Goal: Information Seeking & Learning: Learn about a topic

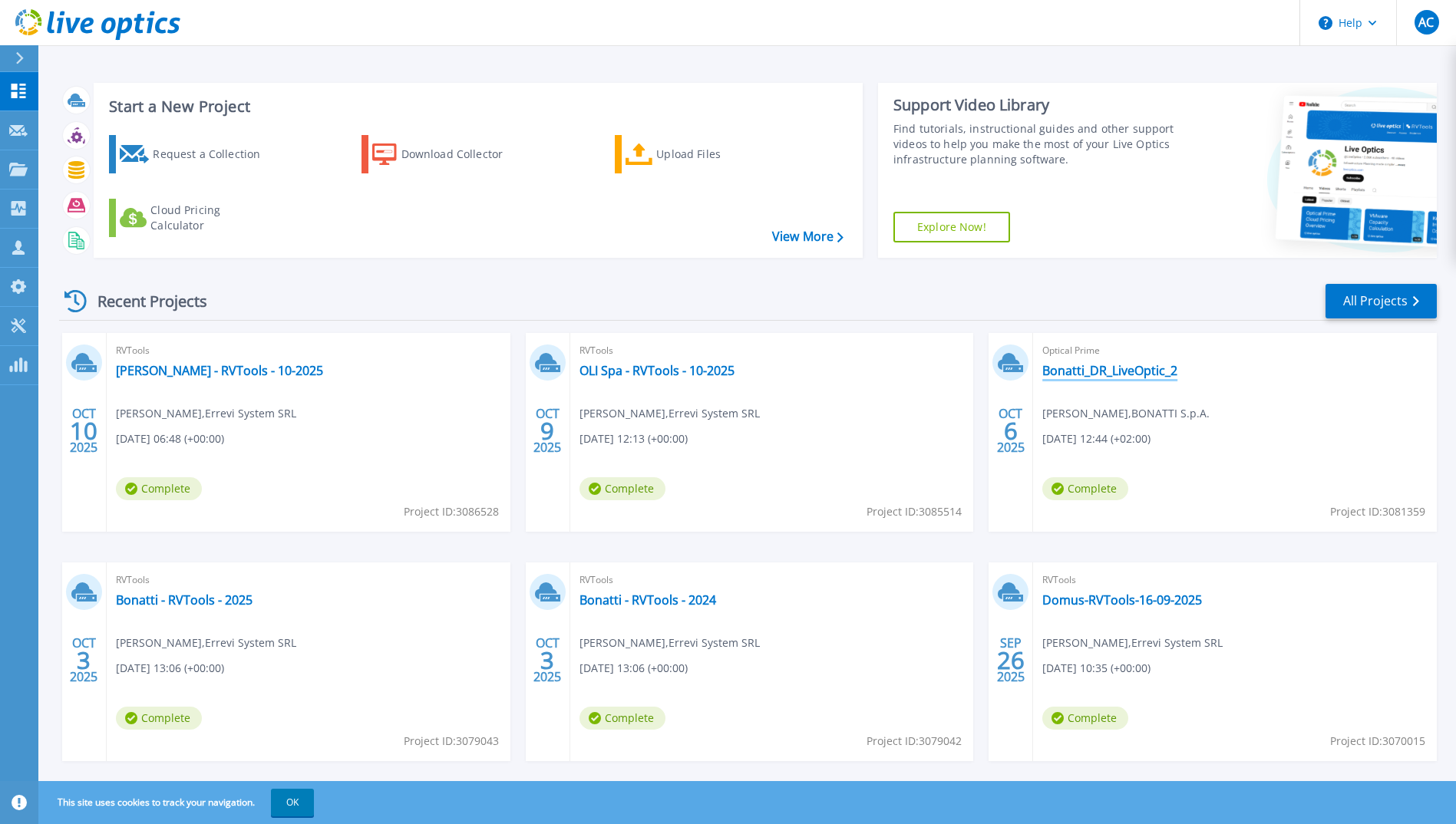
click at [1143, 374] on link "Bonatti_DR_LiveOptic_2" at bounding box center [1109, 371] width 135 height 16
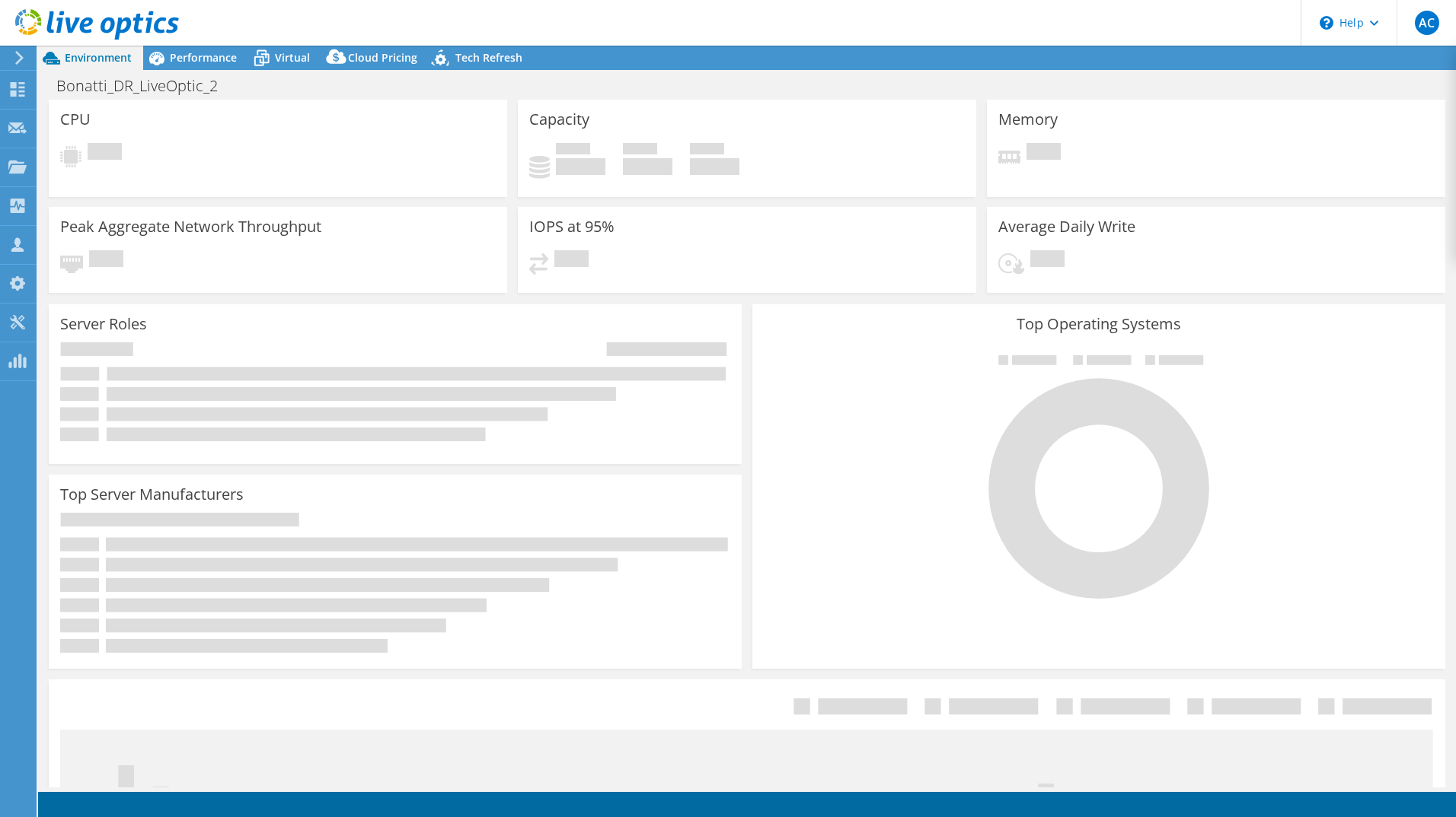
select select "EUFrankfurt"
select select "EUR"
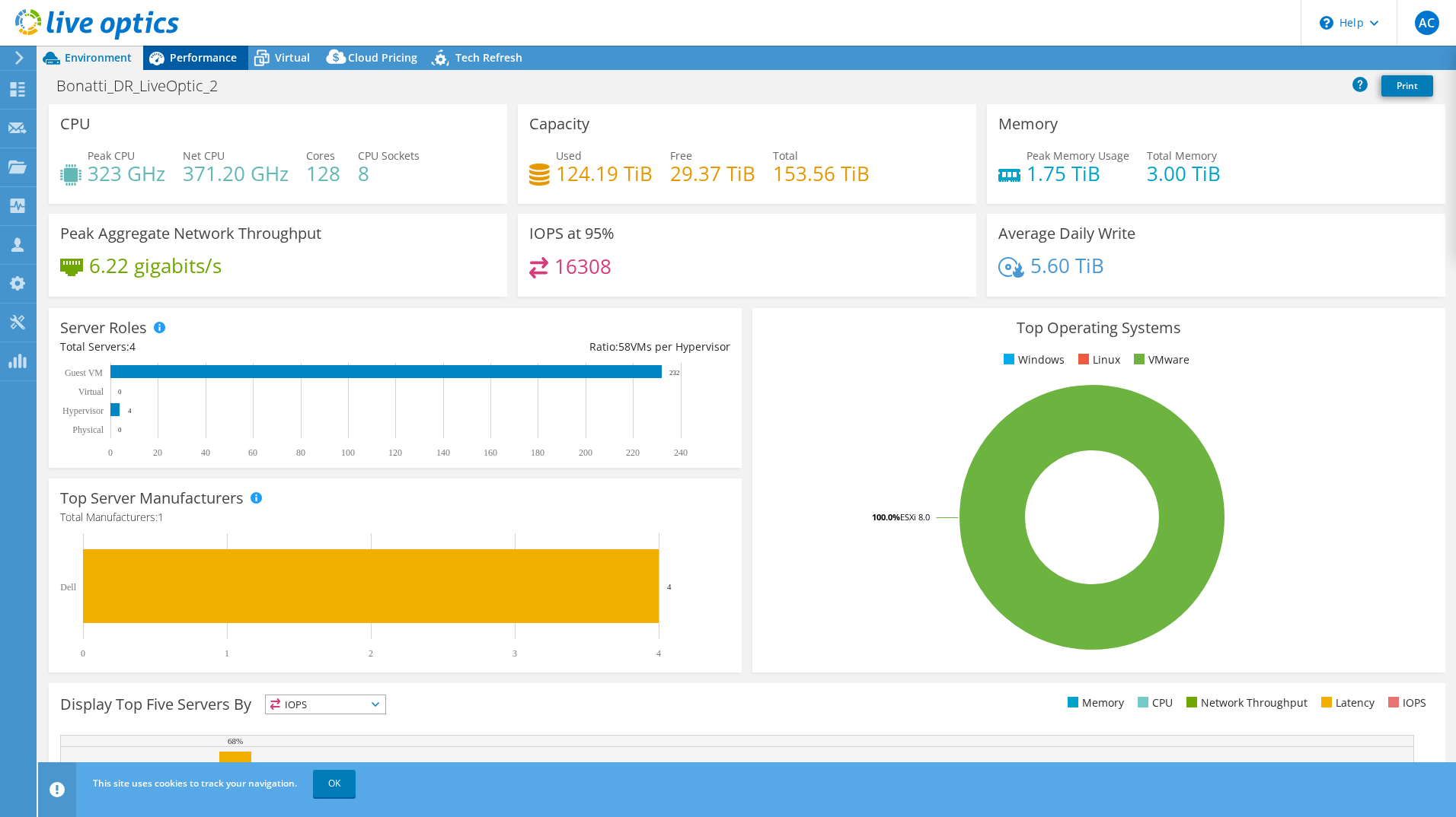
click at [223, 65] on div "Performance" at bounding box center [195, 58] width 105 height 24
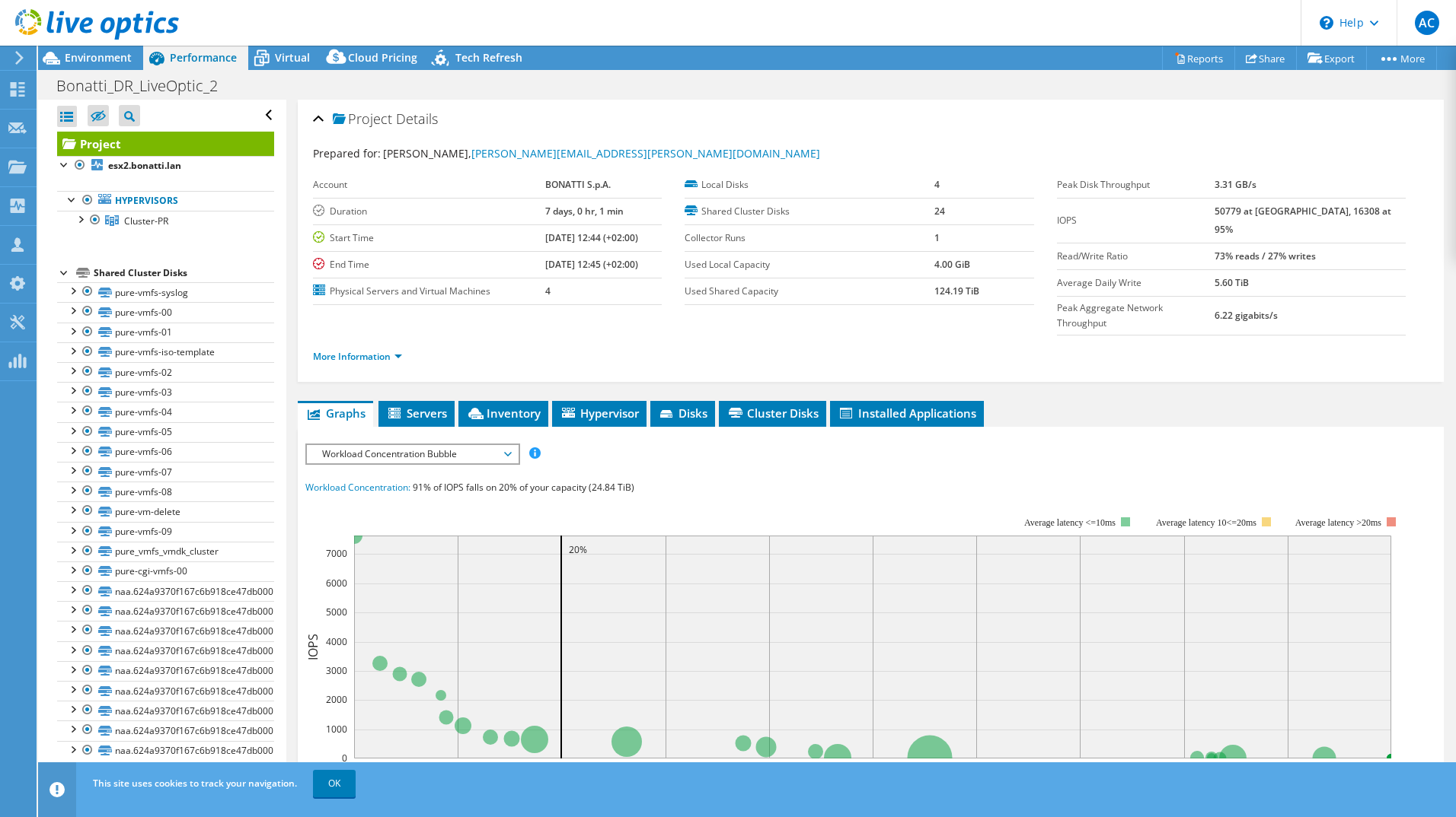
click at [496, 445] on span "Workload Concentration Bubble" at bounding box center [412, 454] width 196 height 18
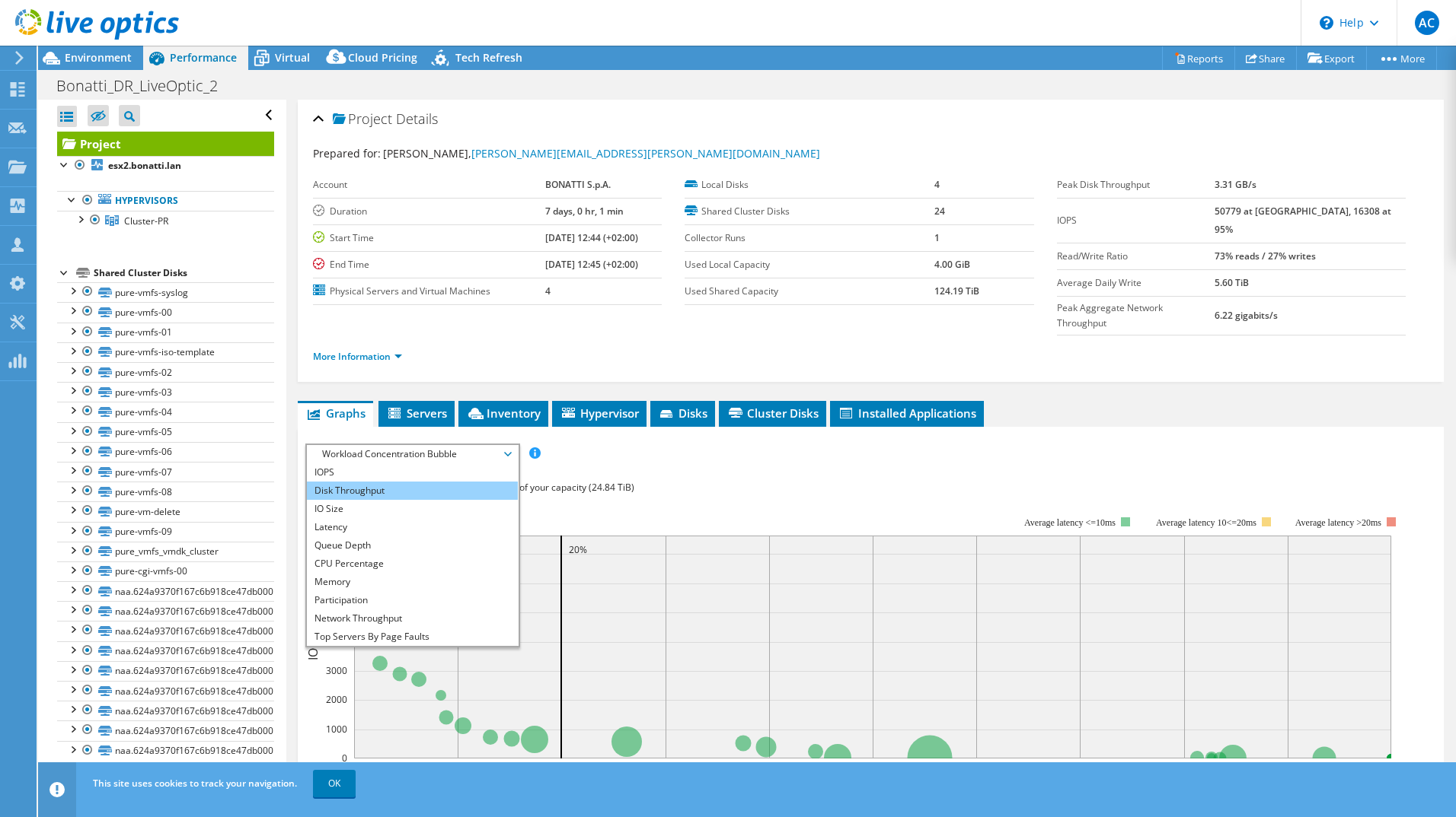
click at [408, 481] on li "Disk Throughput" at bounding box center [412, 490] width 211 height 18
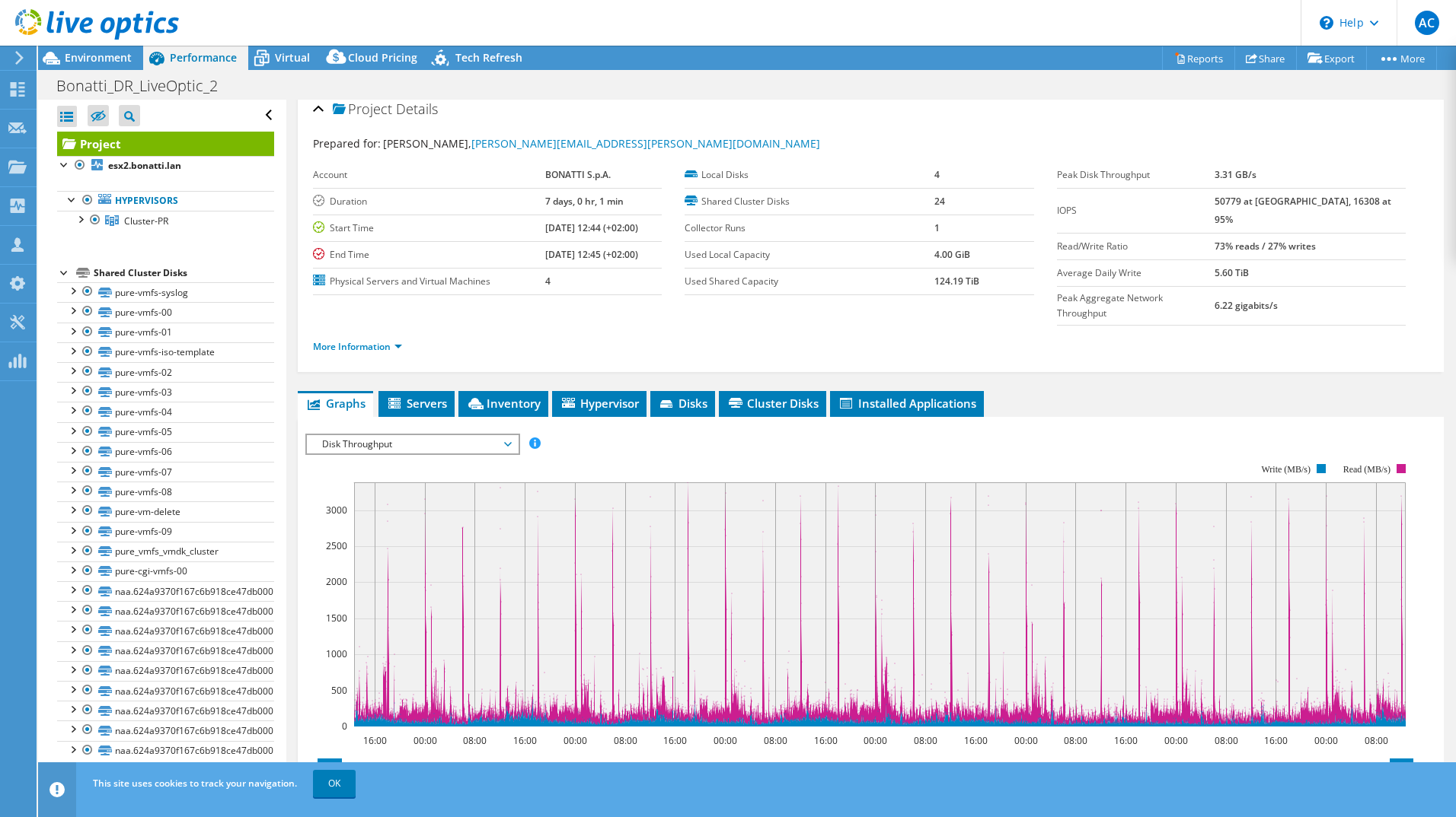
scroll to position [13, 0]
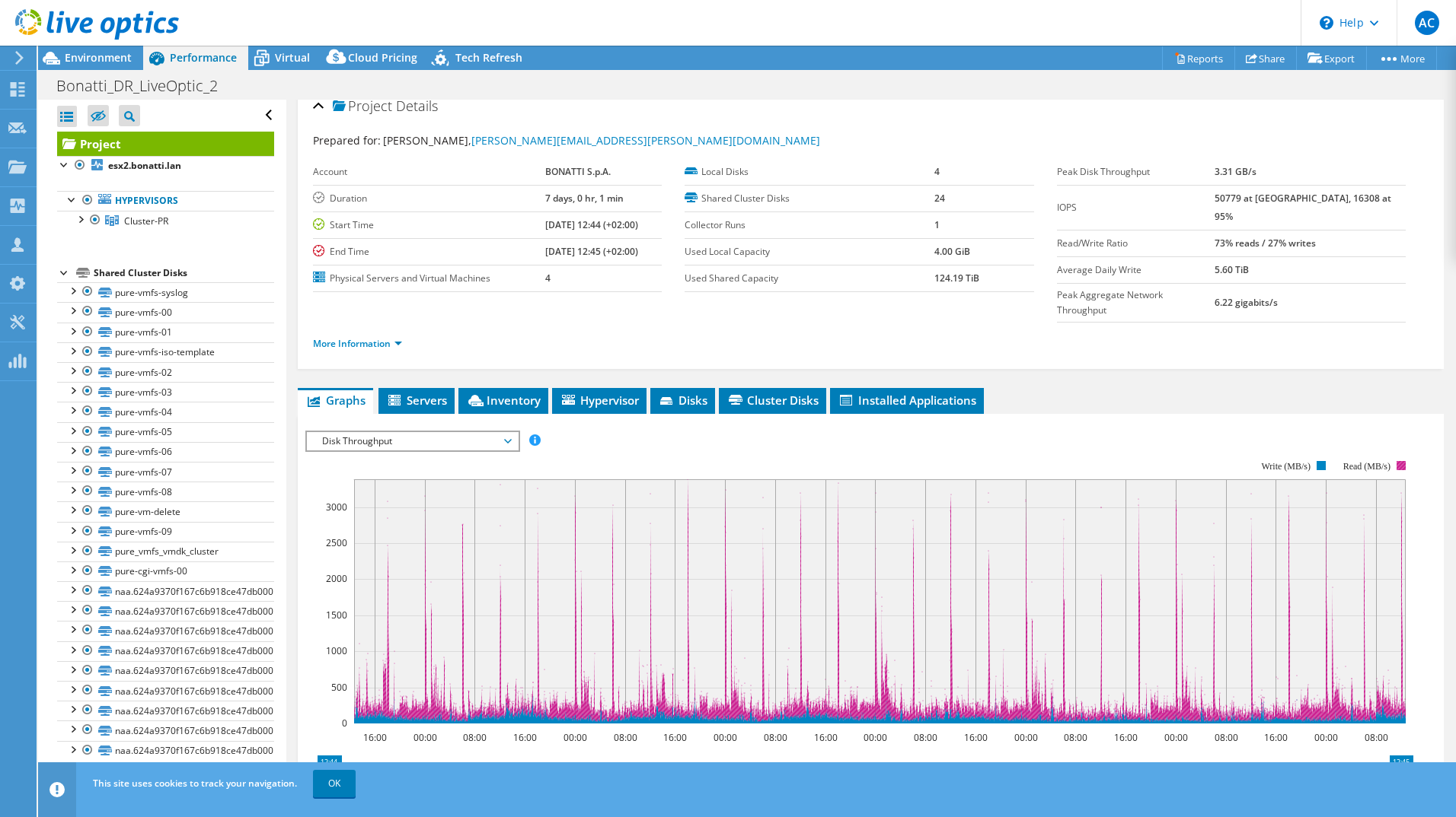
click at [1397, 461] on rect at bounding box center [1401, 465] width 9 height 9
click at [1402, 461] on rect at bounding box center [1401, 465] width 9 height 9
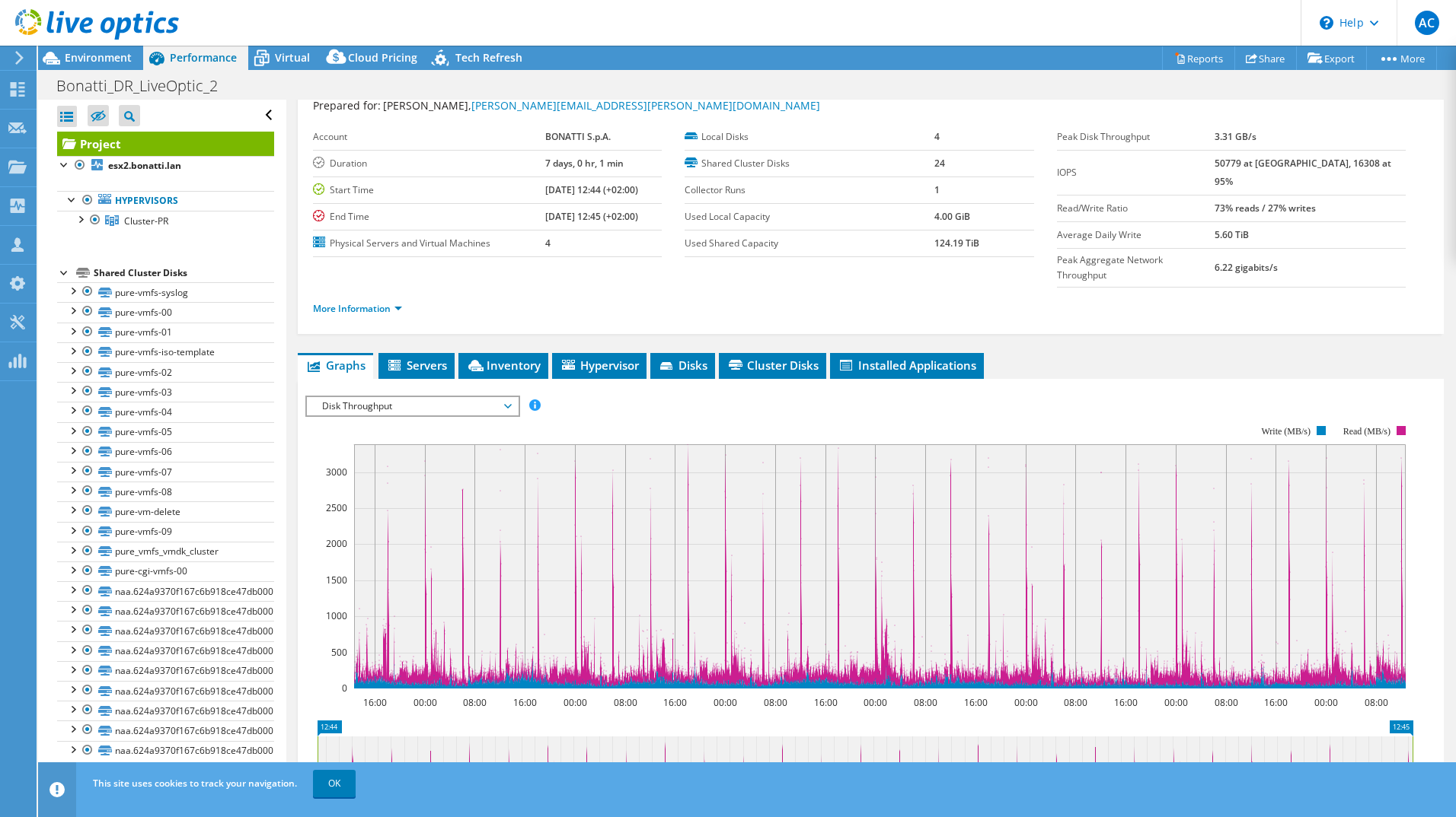
scroll to position [54, 0]
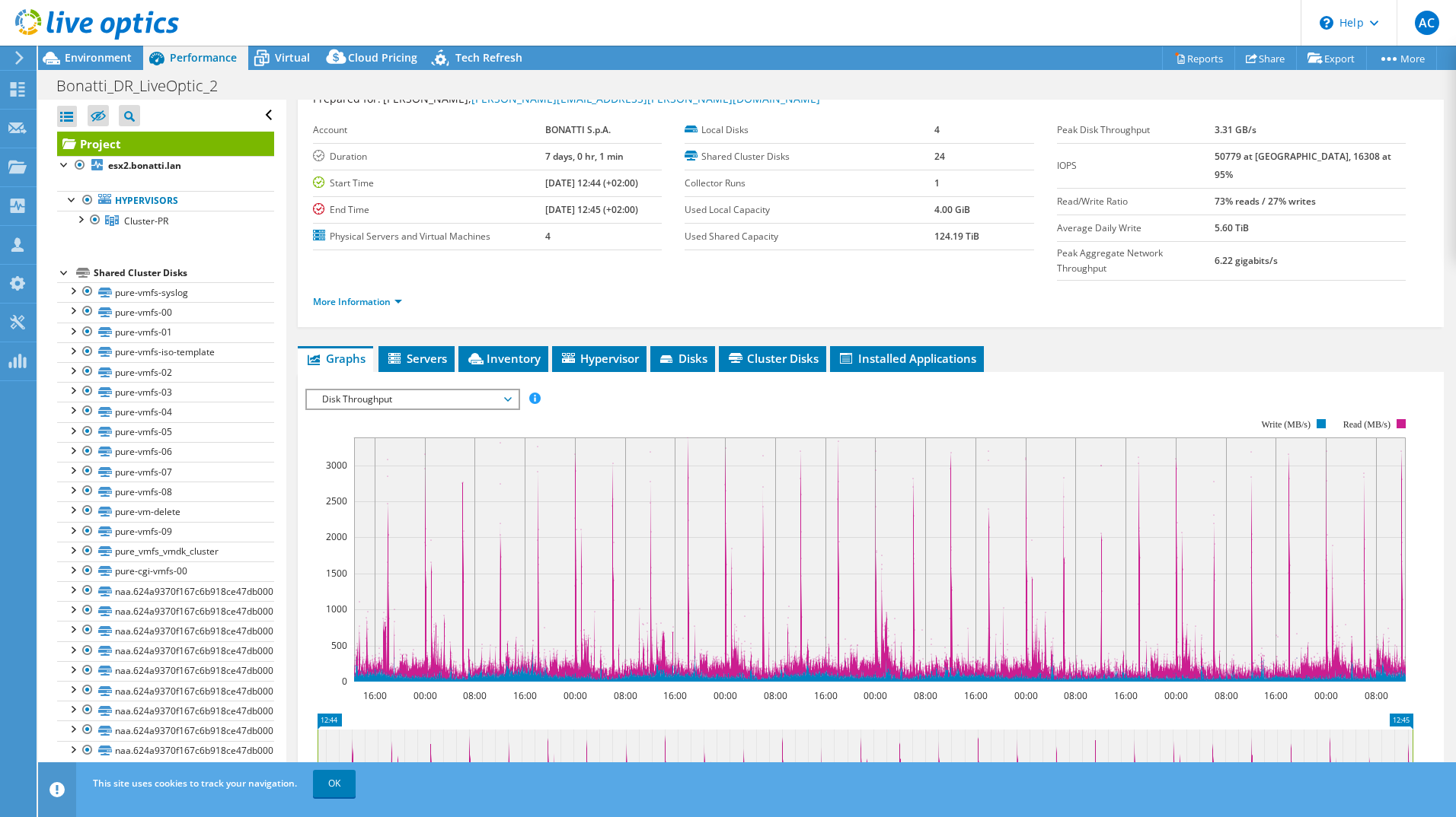
click at [1378, 419] on text "Read (MB/s)" at bounding box center [1367, 424] width 47 height 11
click at [1317, 419] on rect at bounding box center [1320, 424] width 9 height 9
click at [1379, 419] on text "Read (MB/s)" at bounding box center [1367, 424] width 47 height 11
click at [1344, 419] on text "Read (MB/s)" at bounding box center [1367, 424] width 47 height 11
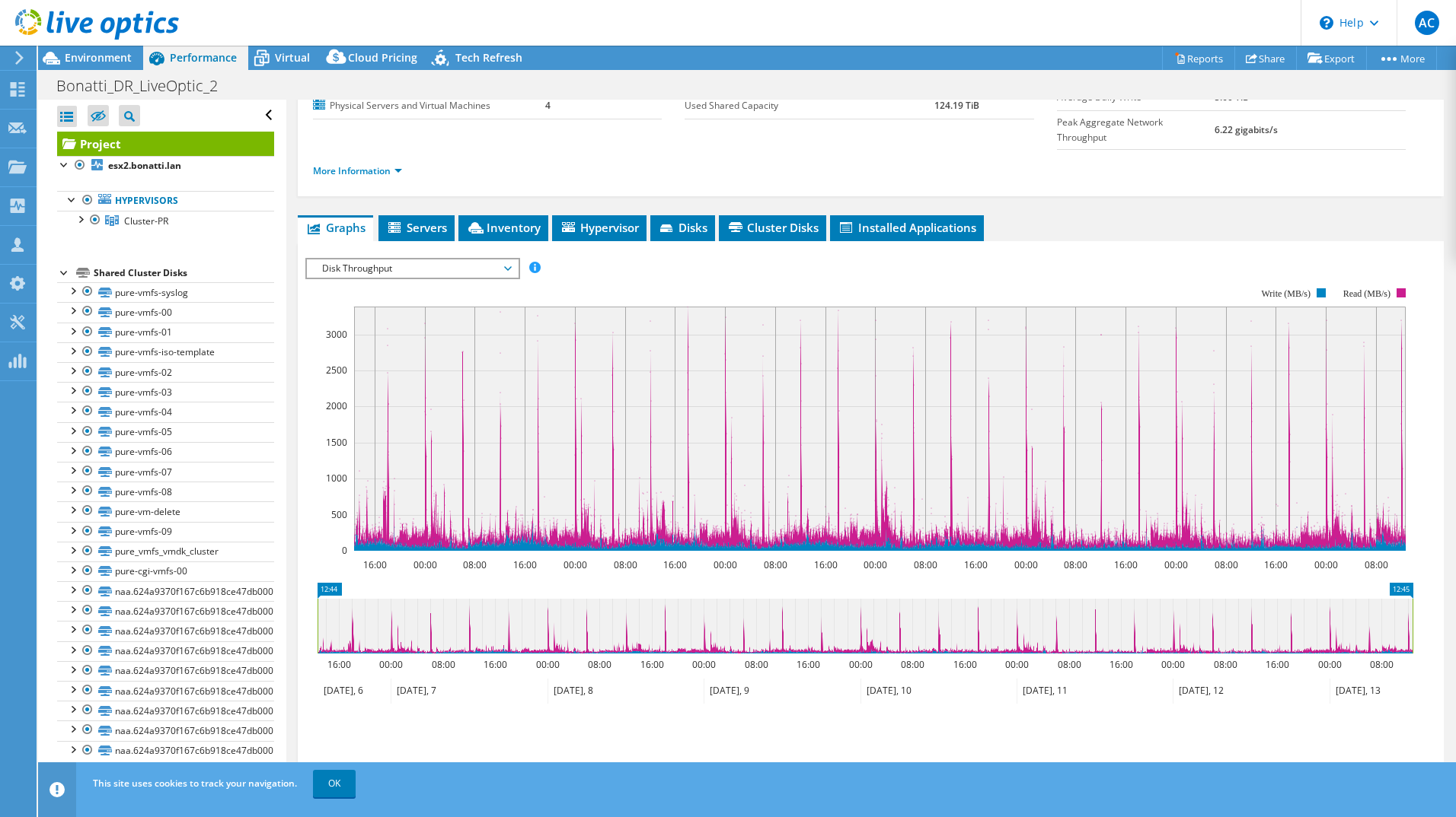
scroll to position [207, 0]
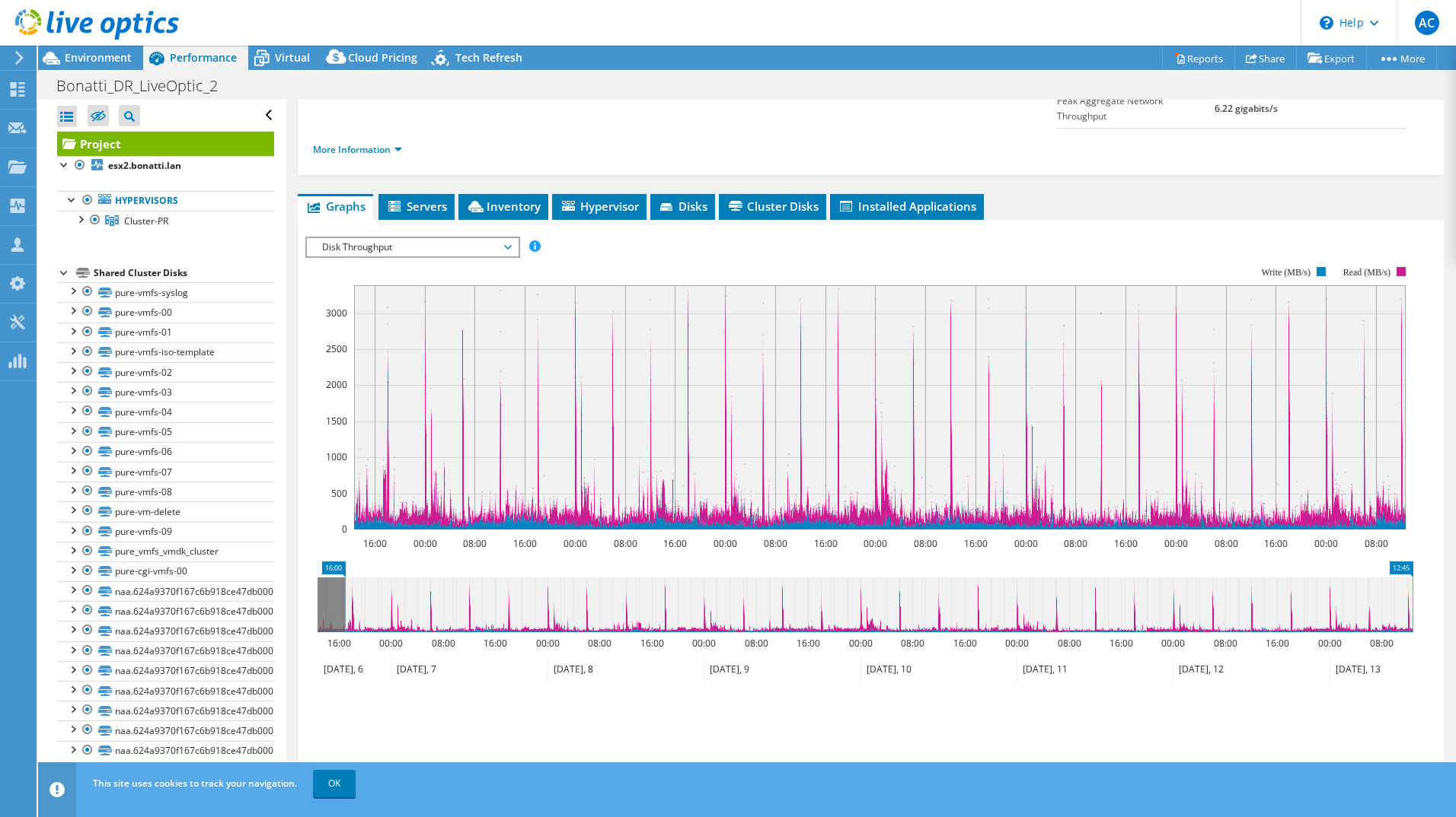
drag, startPoint x: 317, startPoint y: 570, endPoint x: 345, endPoint y: 572, distance: 28.1
click at [345, 577] on rect at bounding box center [344, 604] width 6 height 54
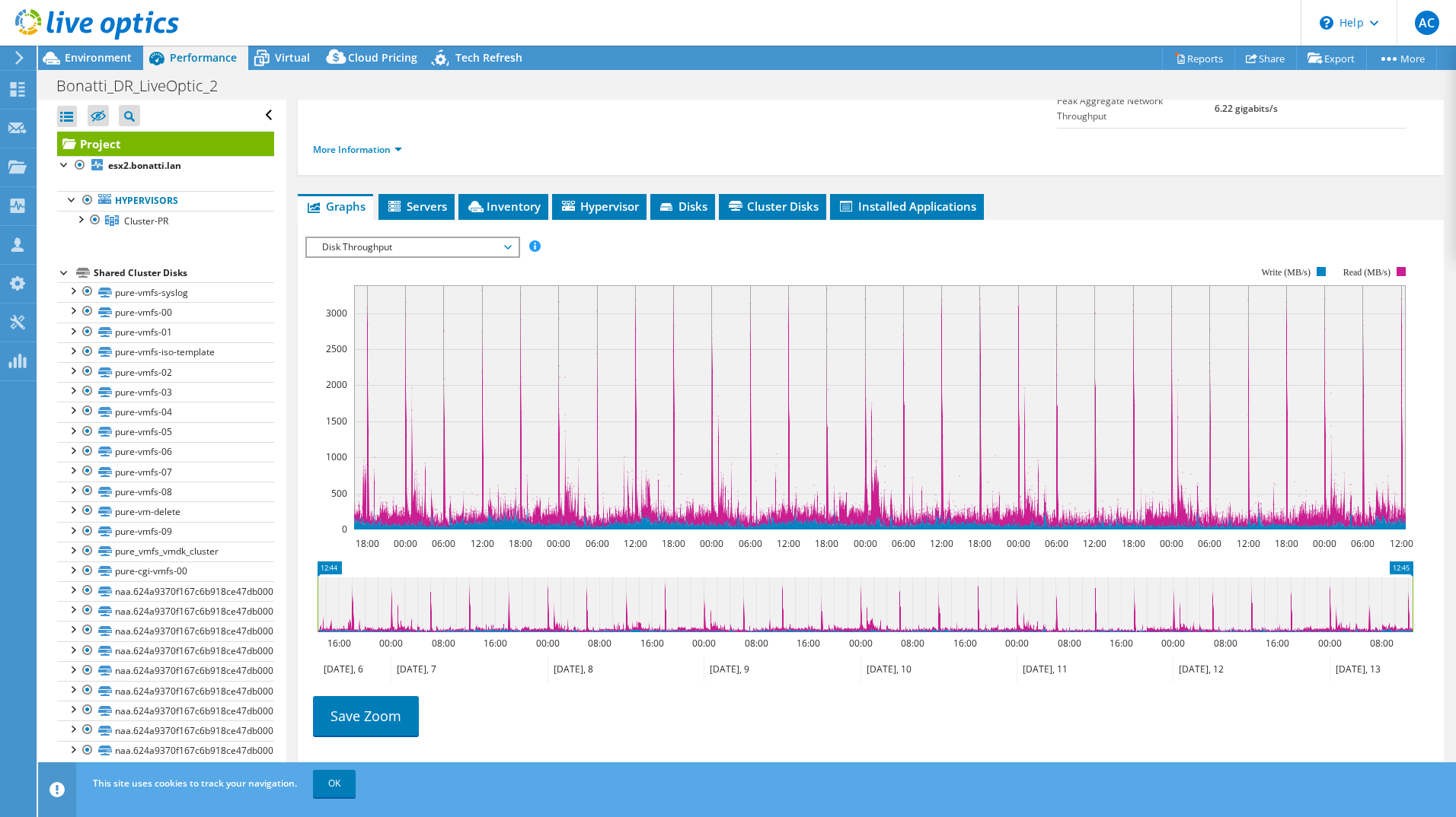
drag, startPoint x: 337, startPoint y: 568, endPoint x: 310, endPoint y: 564, distance: 27.3
click at [310, 564] on icon "12:45 12:44 16:00 00:00 08:00 16:00 00:00 08:00 16:00 00:00 08:00 16:00 00:00 0…" at bounding box center [865, 623] width 1119 height 122
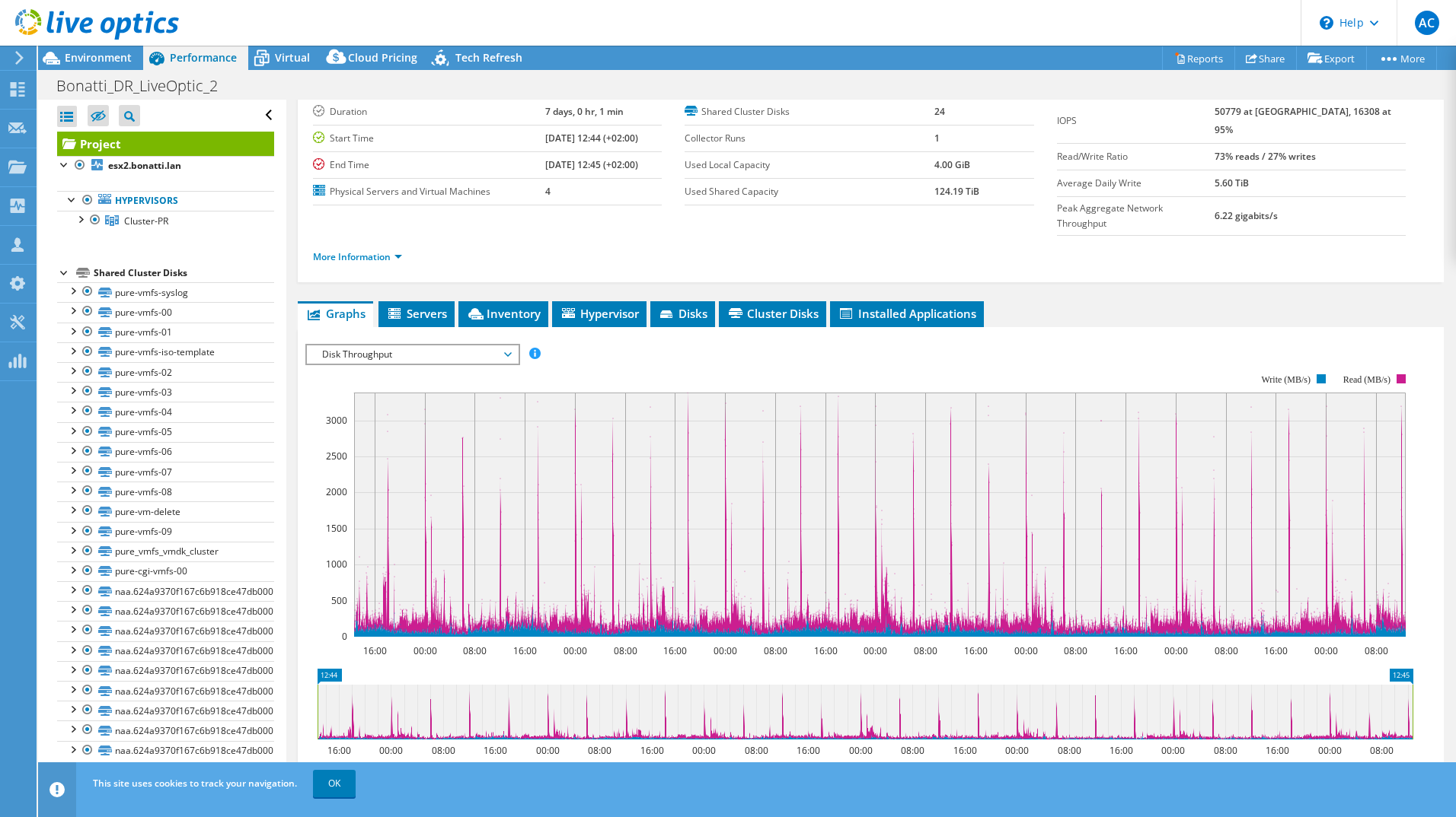
scroll to position [54, 0]
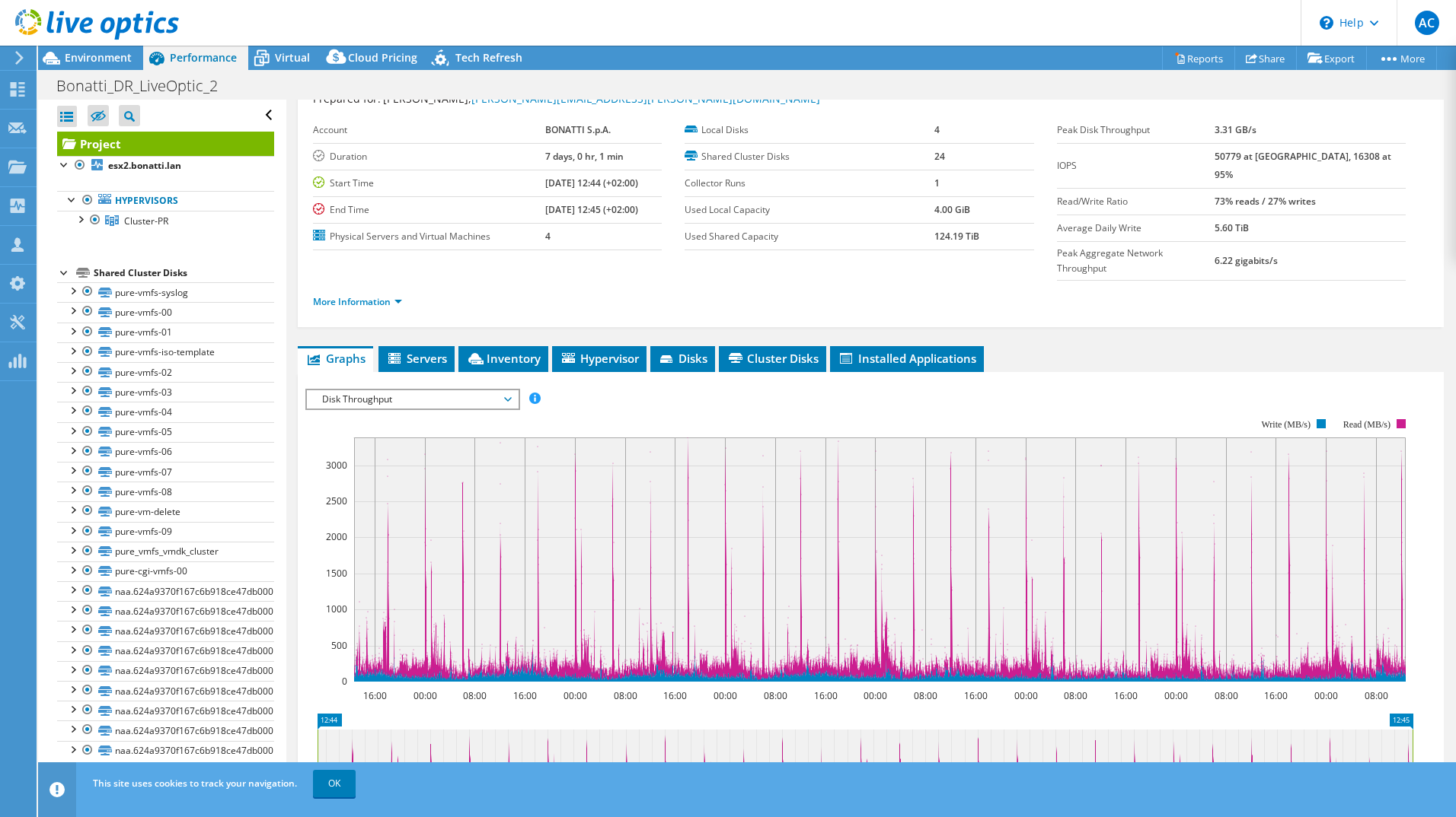
click at [440, 390] on span "Disk Throughput" at bounding box center [412, 399] width 196 height 18
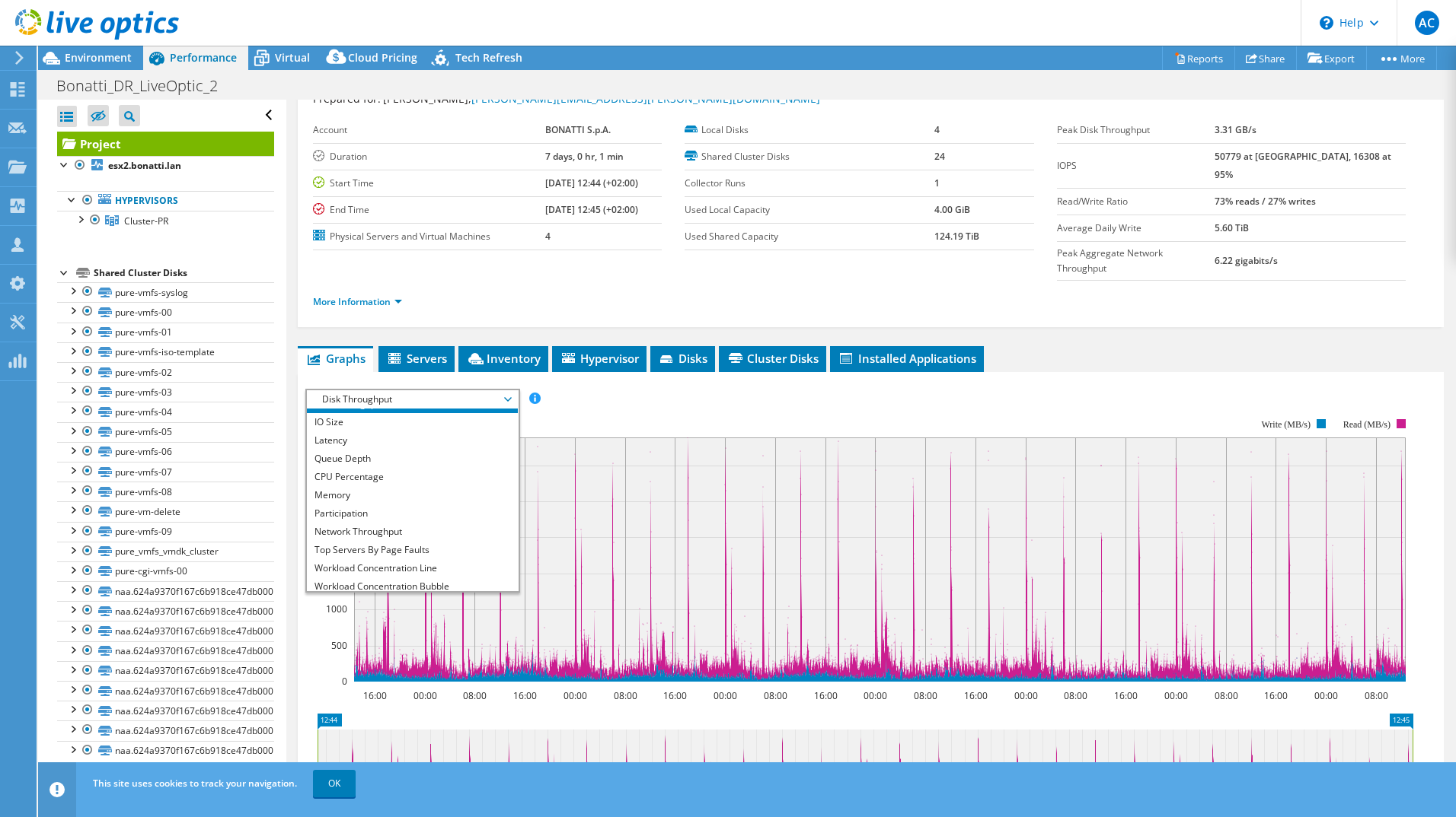
scroll to position [0, 0]
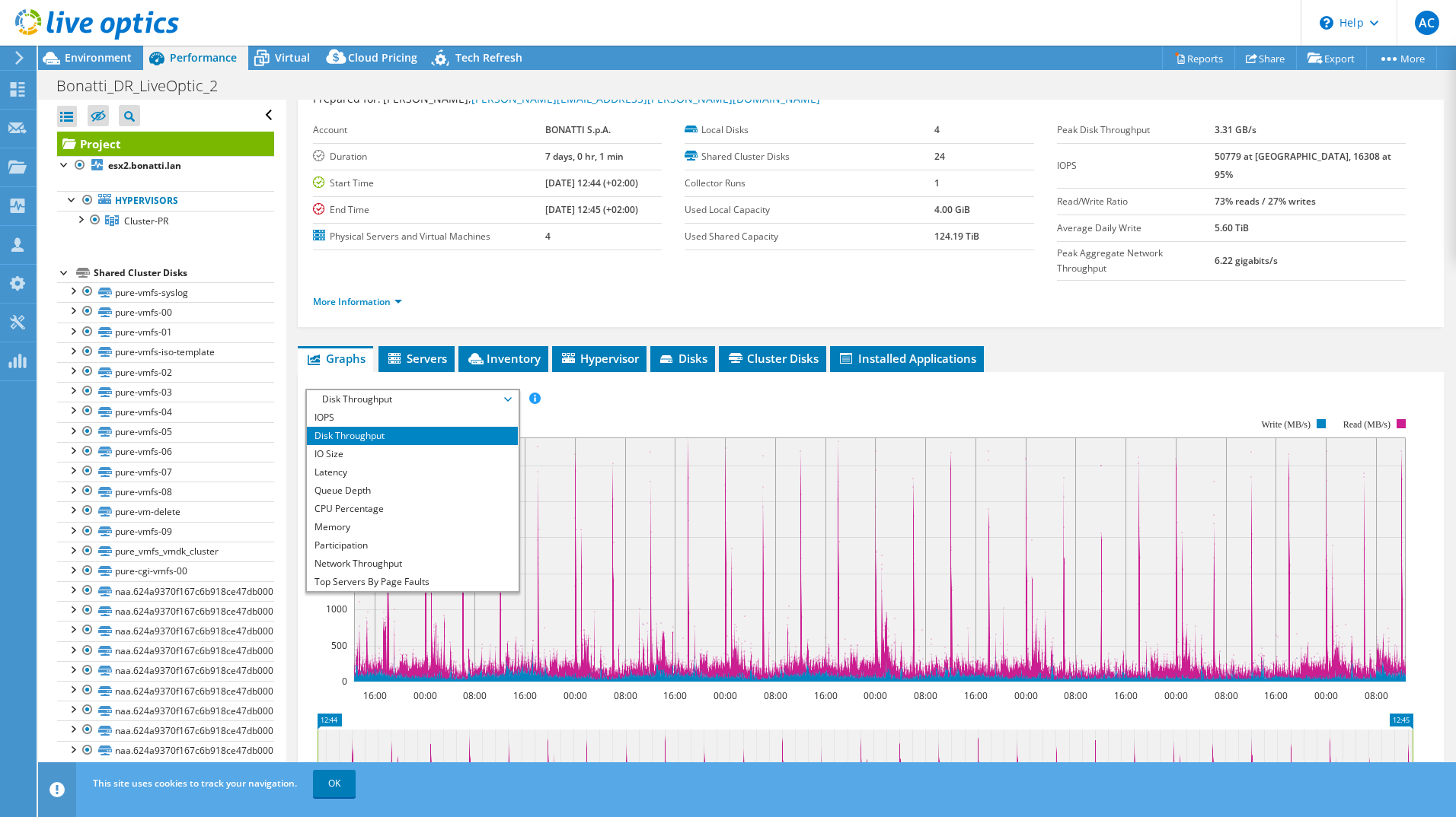
click at [376, 290] on ul "More Information" at bounding box center [870, 300] width 1115 height 20
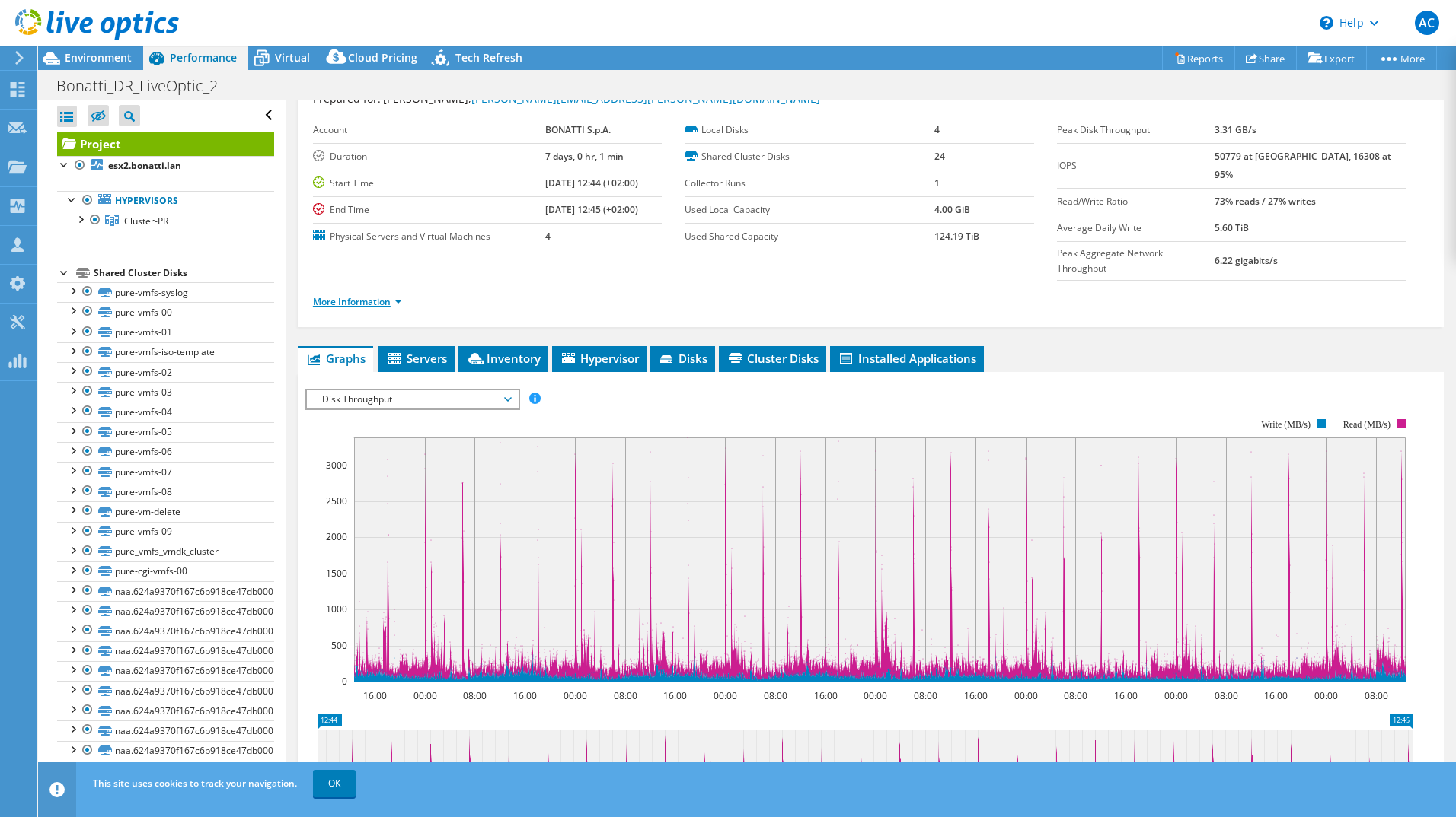
click at [382, 295] on link "More Information" at bounding box center [358, 302] width 89 height 13
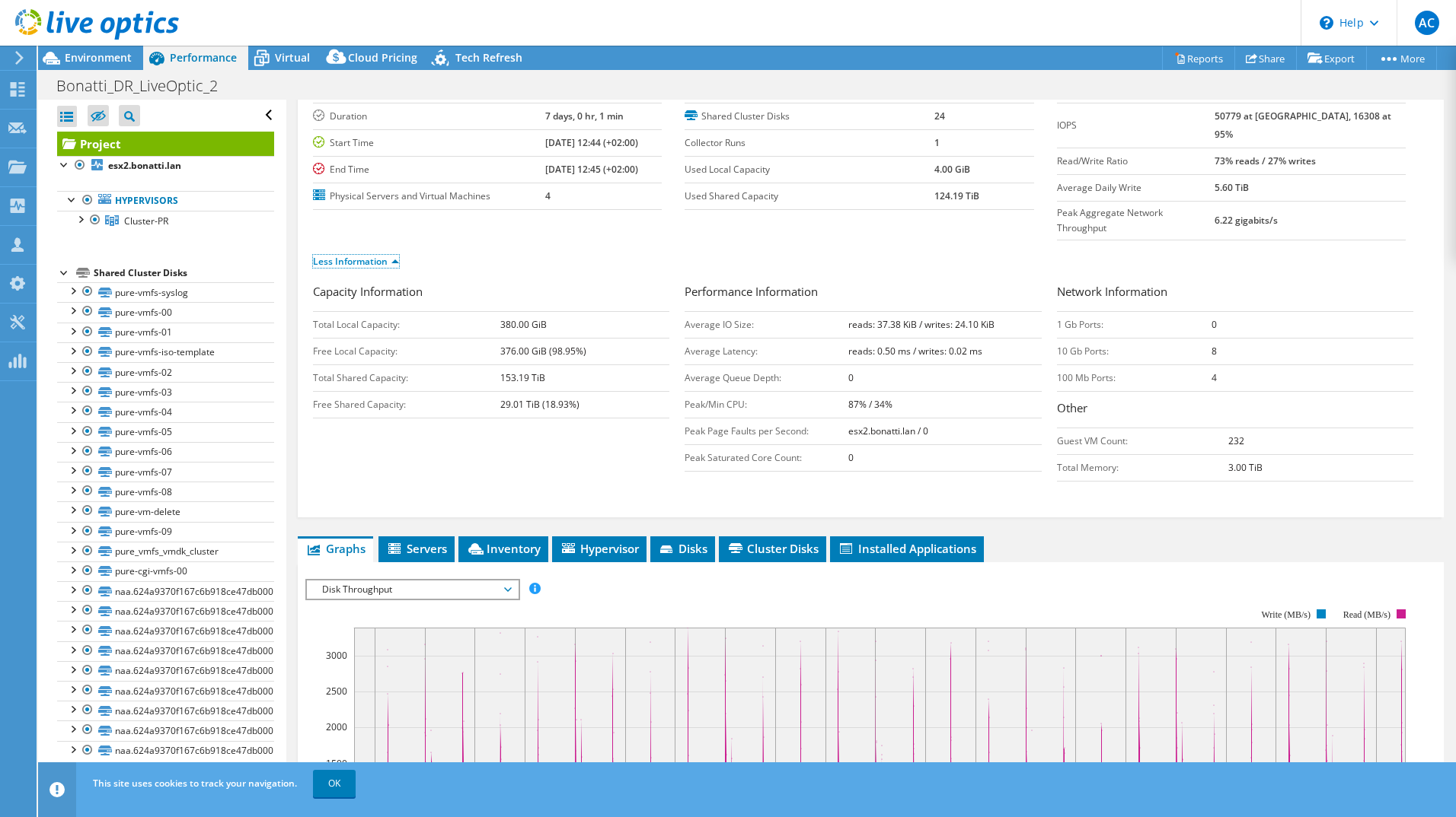
scroll to position [131, 0]
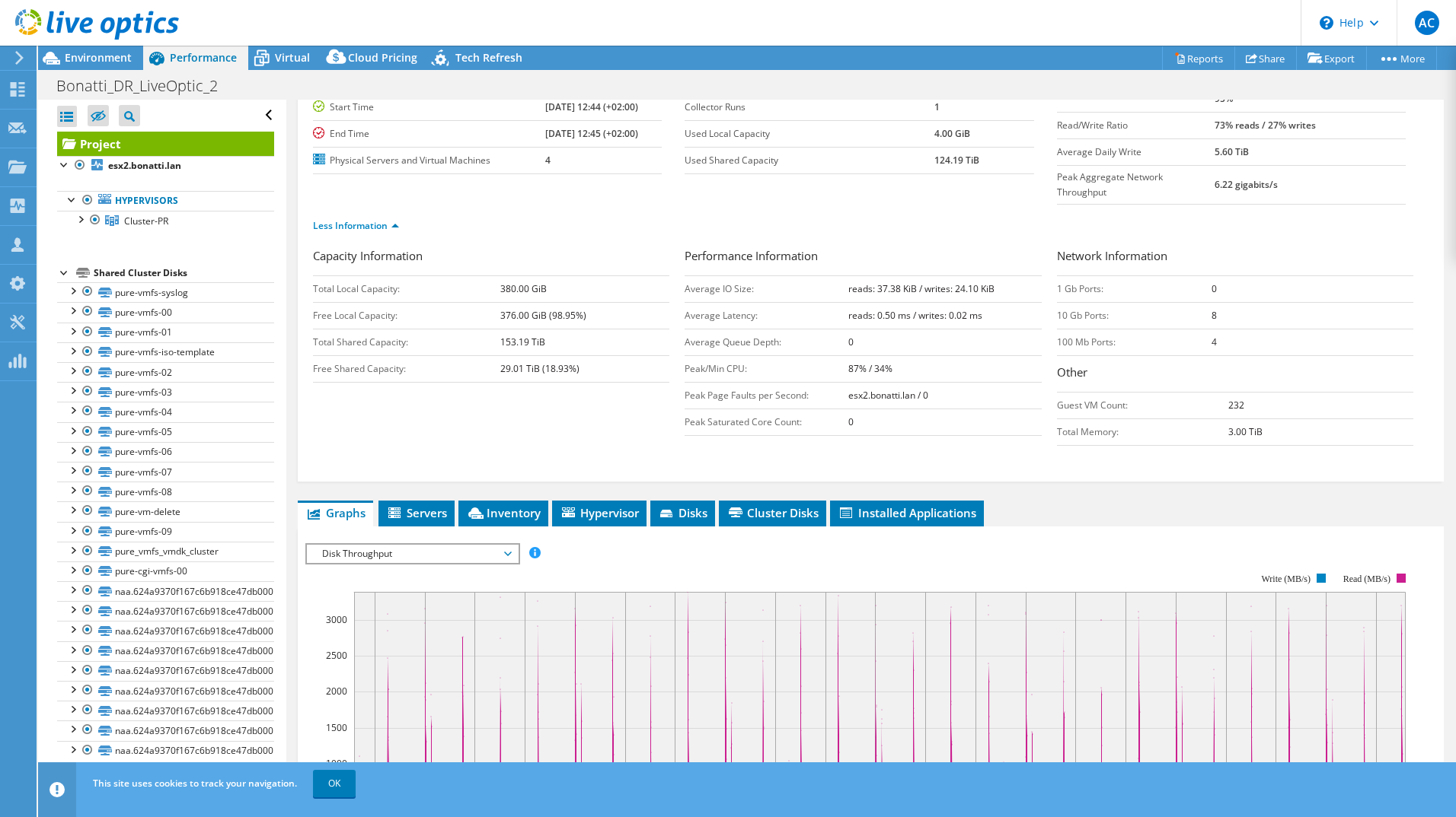
click at [457, 545] on span "Disk Throughput" at bounding box center [412, 554] width 196 height 18
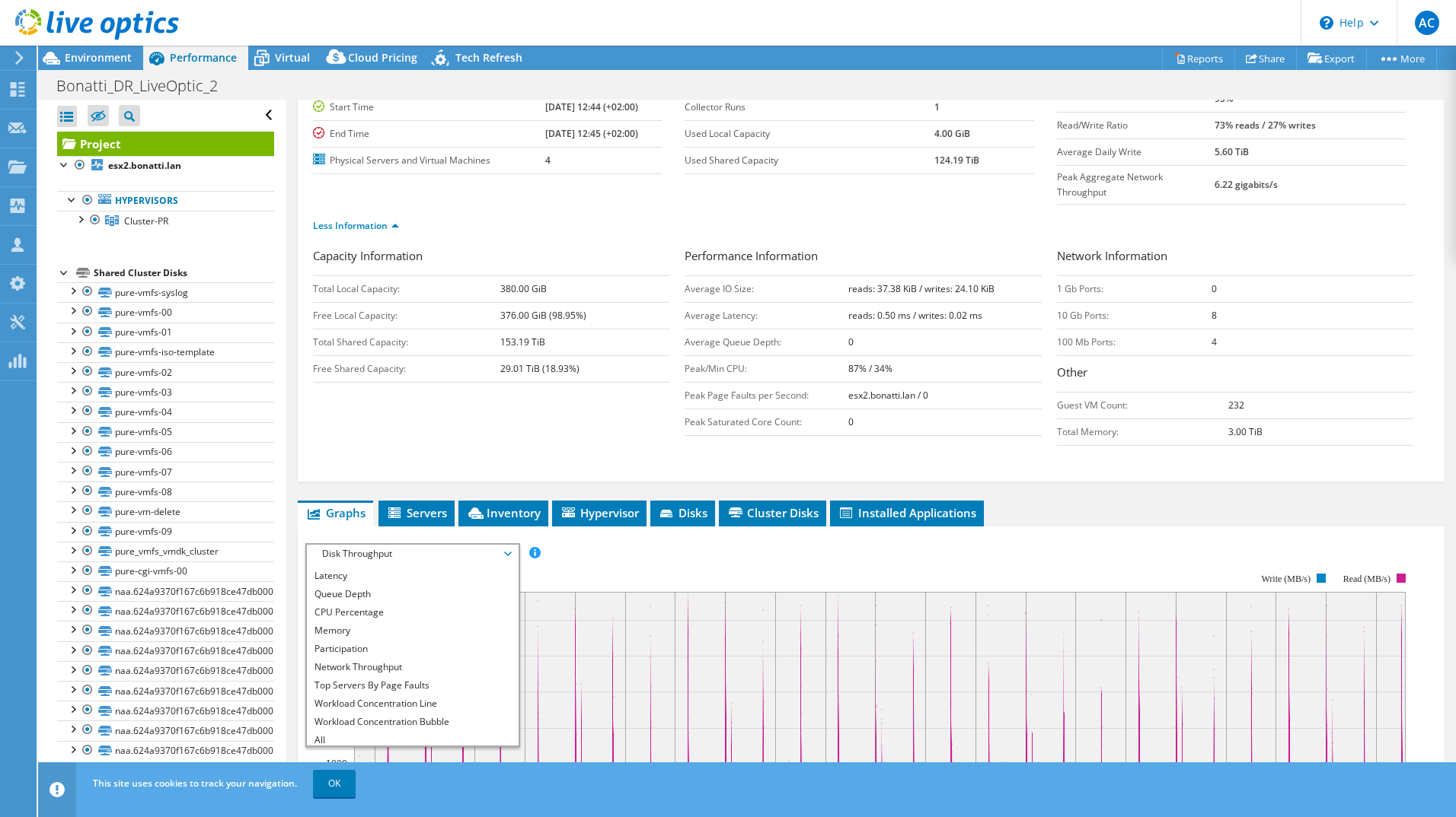
scroll to position [54, 0]
click at [380, 728] on li "All" at bounding box center [412, 737] width 211 height 18
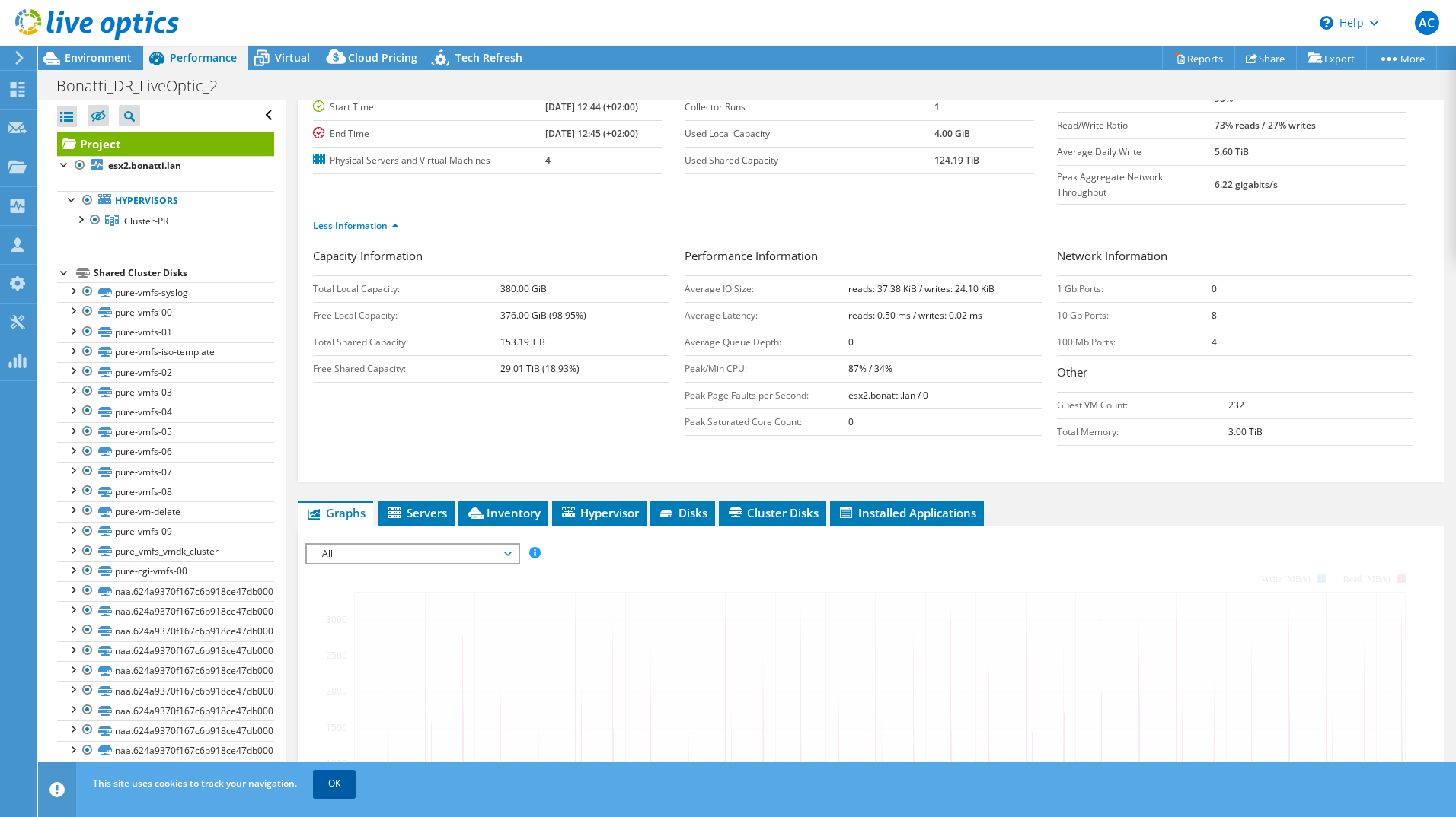
click at [356, 780] on div "This site uses cookies to track your navigation. OK" at bounding box center [775, 784] width 1372 height 42
click at [341, 784] on link "OK" at bounding box center [334, 784] width 42 height 28
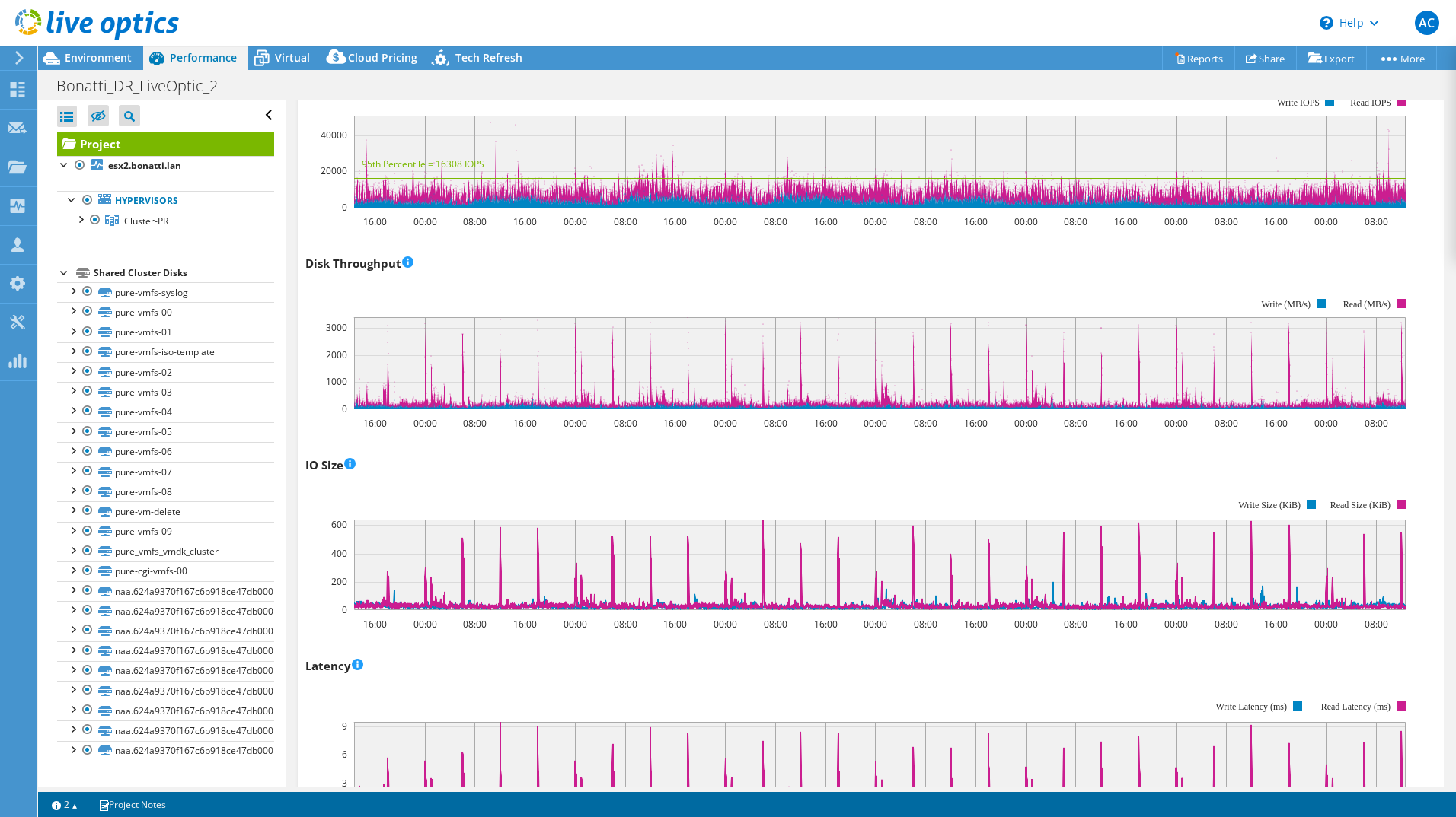
scroll to position [473, 0]
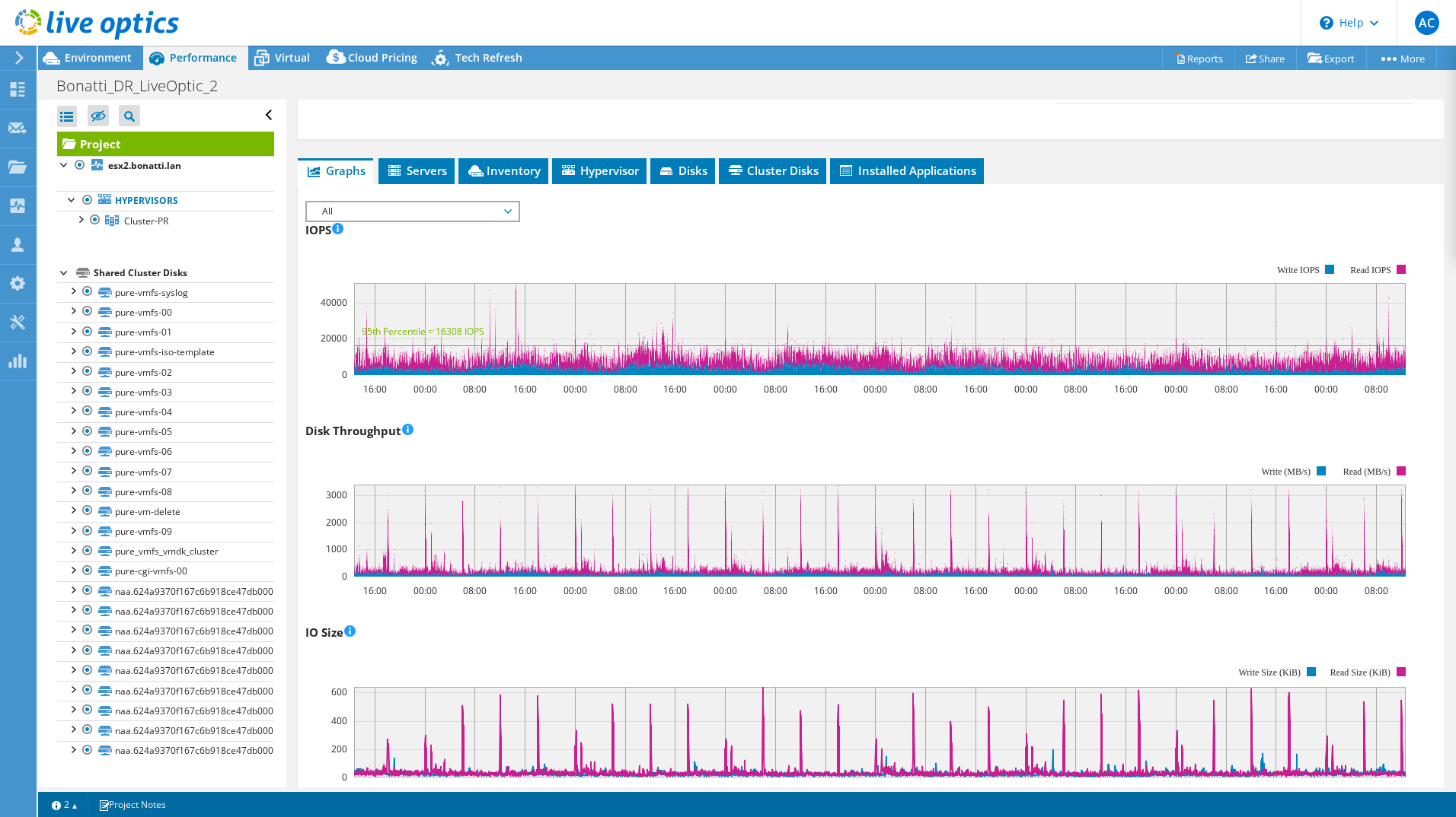
click at [508, 202] on span "All" at bounding box center [412, 211] width 196 height 18
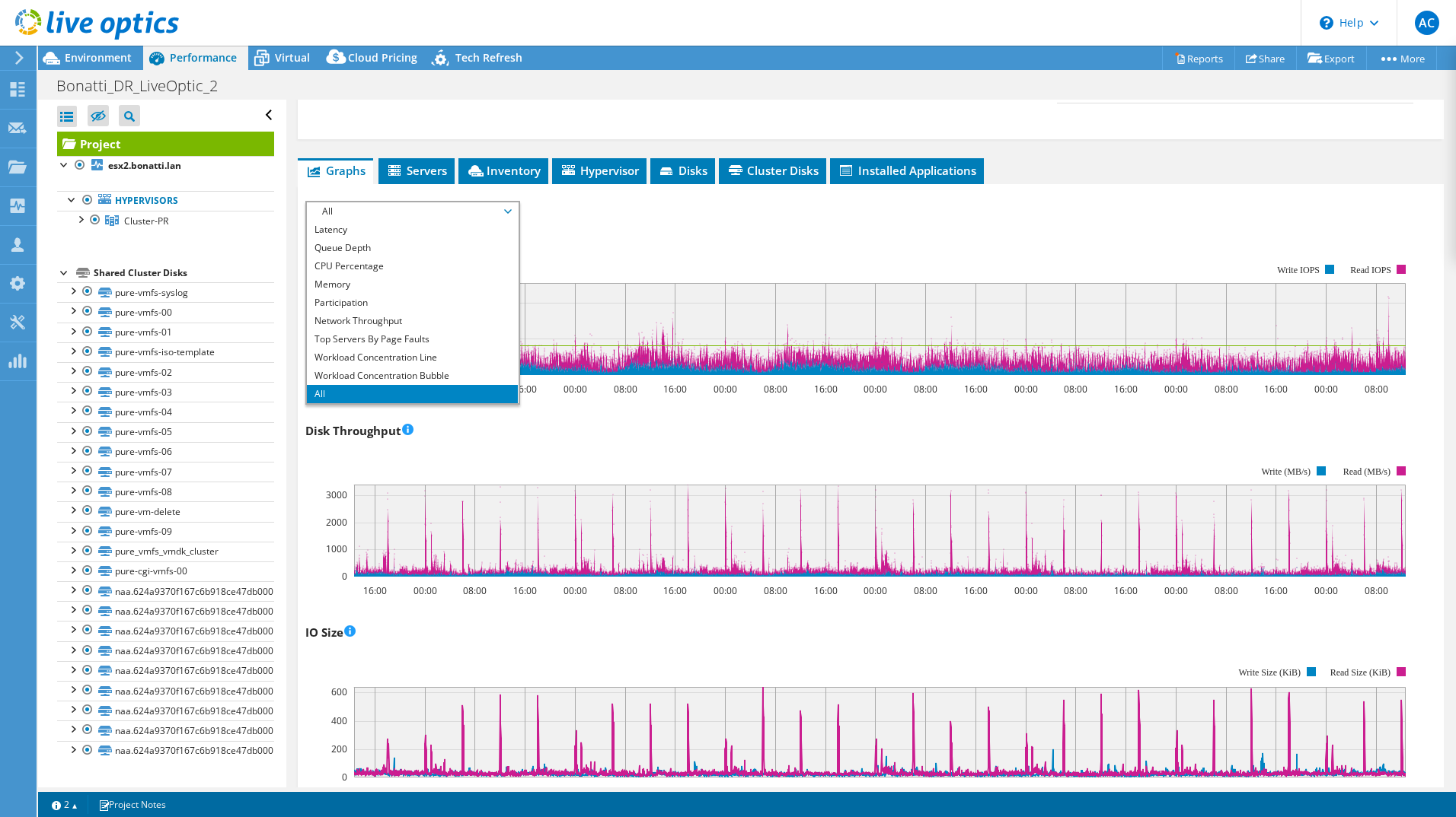
scroll to position [0, 0]
click at [353, 239] on li "Disk Throughput" at bounding box center [412, 248] width 211 height 18
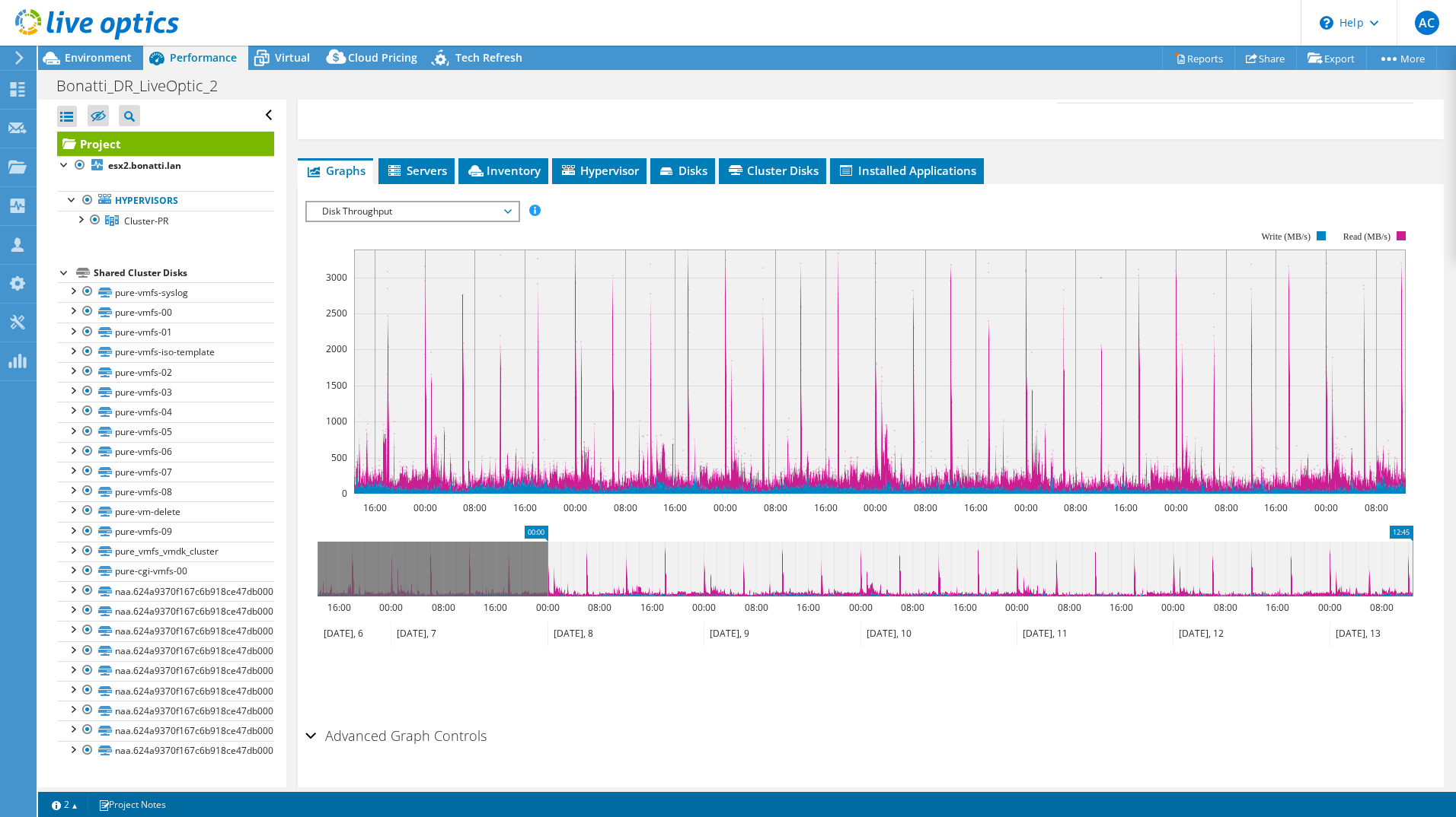
drag, startPoint x: 319, startPoint y: 545, endPoint x: 549, endPoint y: 558, distance: 230.4
click at [549, 558] on rect at bounding box center [547, 568] width 6 height 54
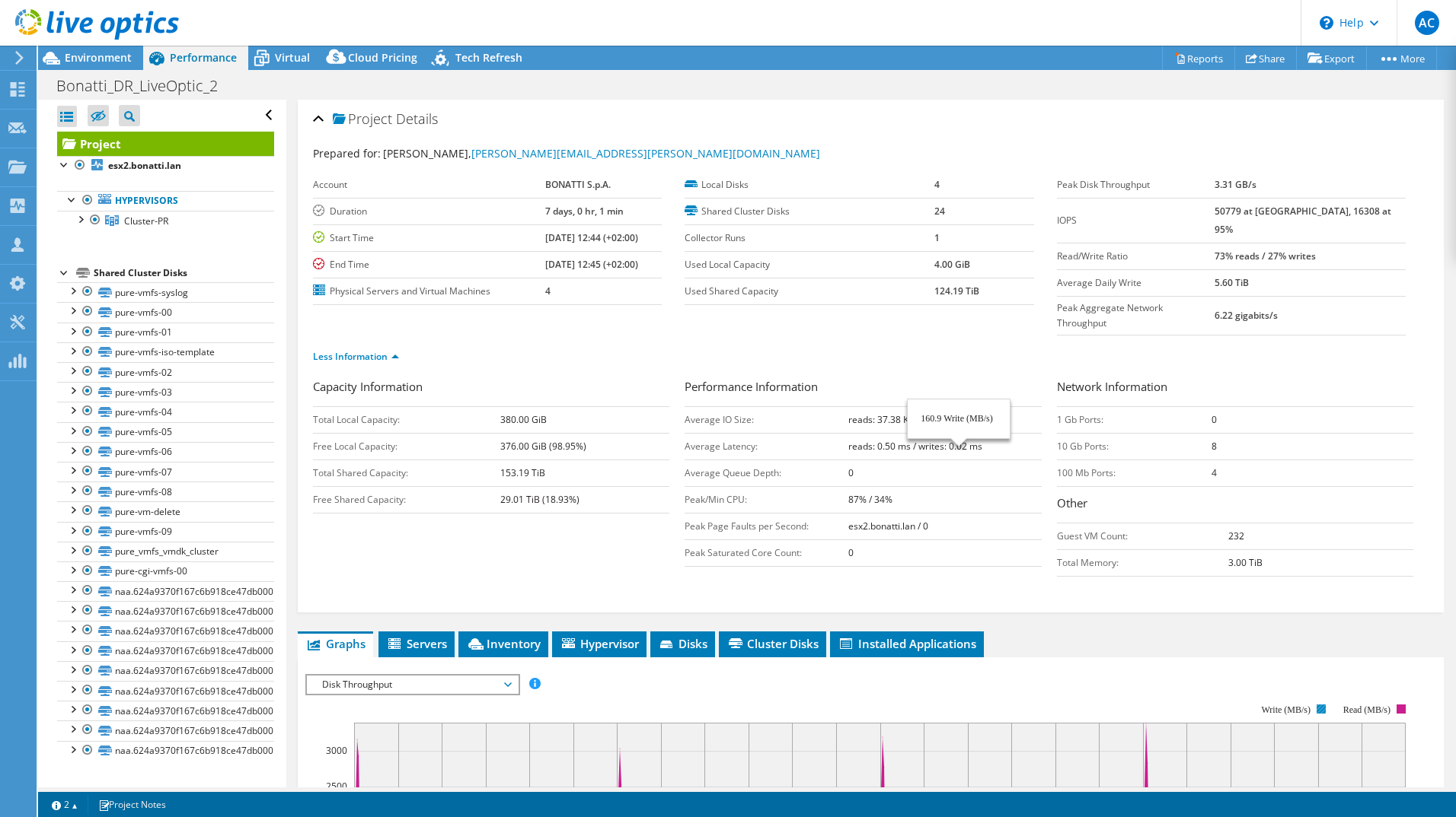
select select "EUFrankfurt"
select select "EUR"
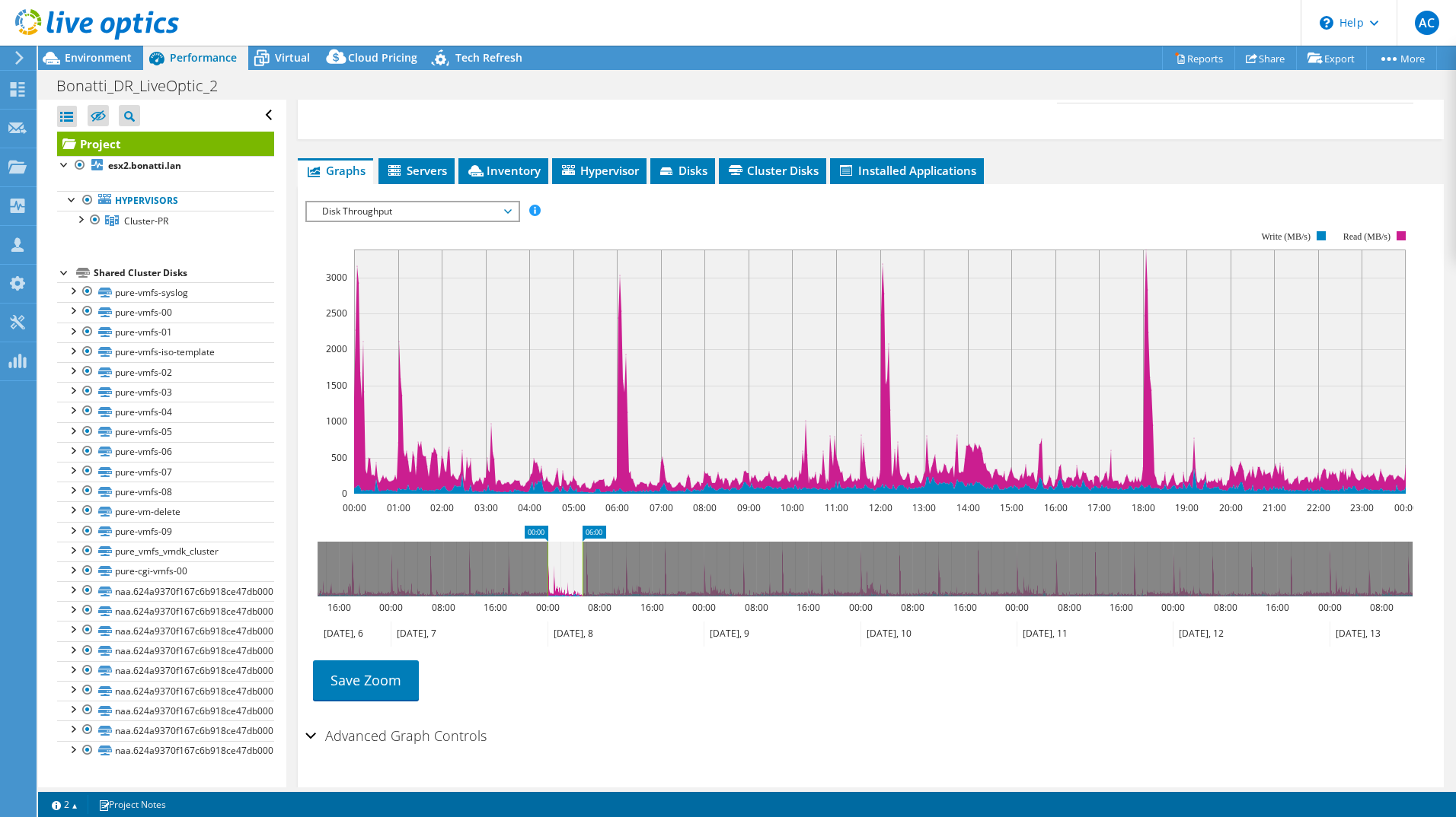
drag, startPoint x: 704, startPoint y: 536, endPoint x: 583, endPoint y: 533, distance: 121.0
click at [583, 541] on rect at bounding box center [582, 568] width 6 height 54
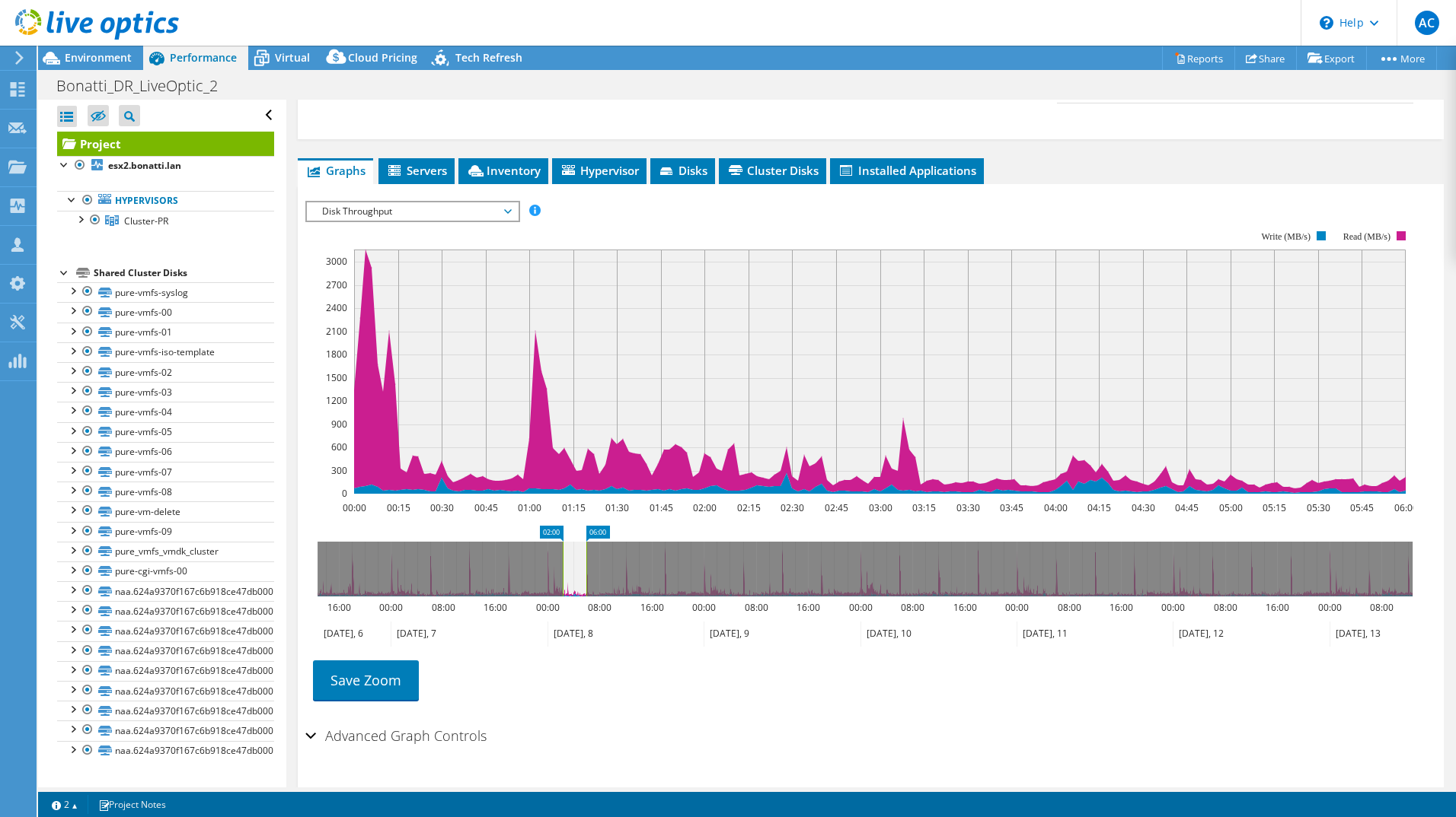
drag, startPoint x: 545, startPoint y: 532, endPoint x: 560, endPoint y: 534, distance: 15.1
click at [560, 541] on rect at bounding box center [562, 568] width 6 height 54
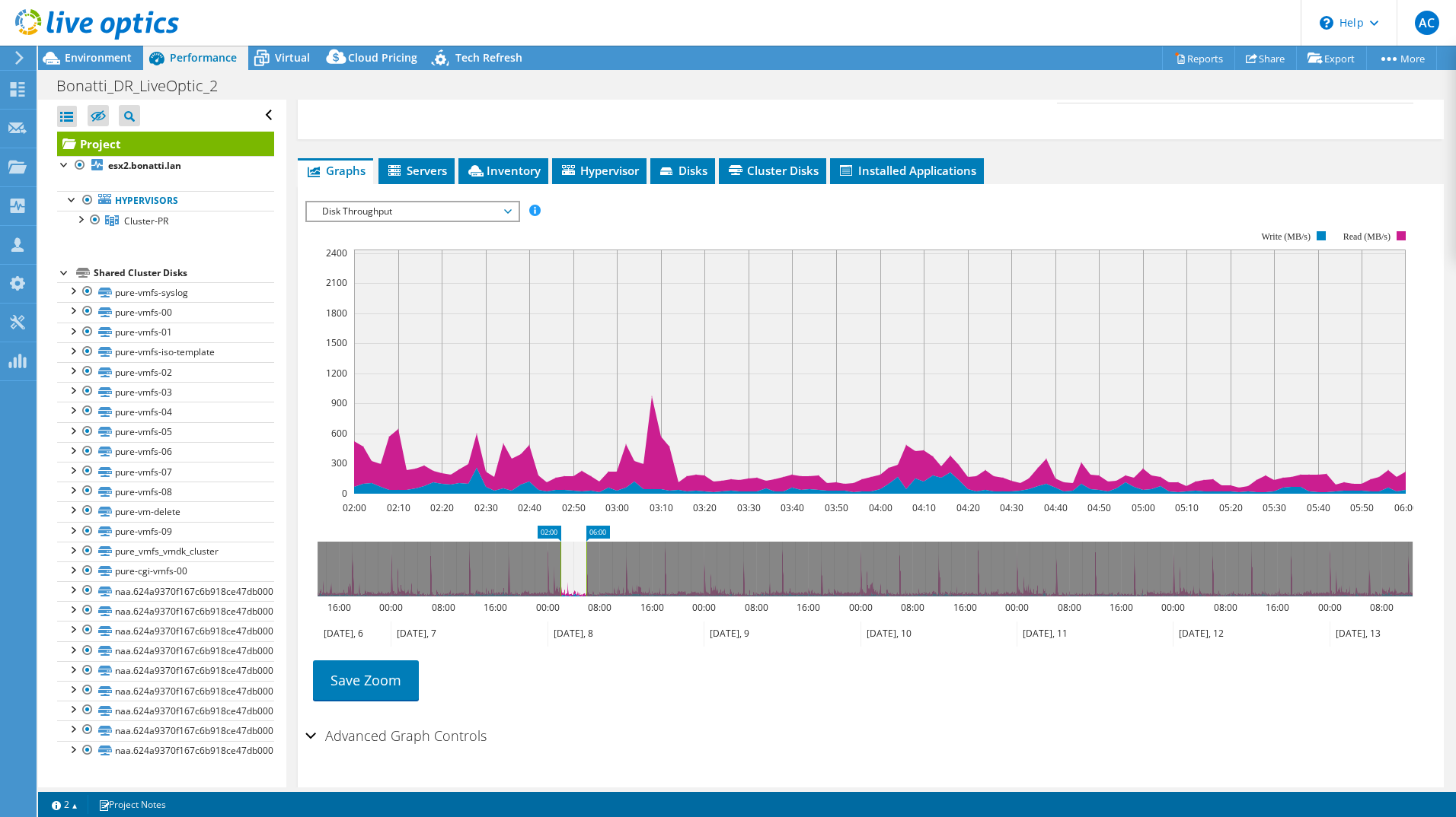
scroll to position [481, 0]
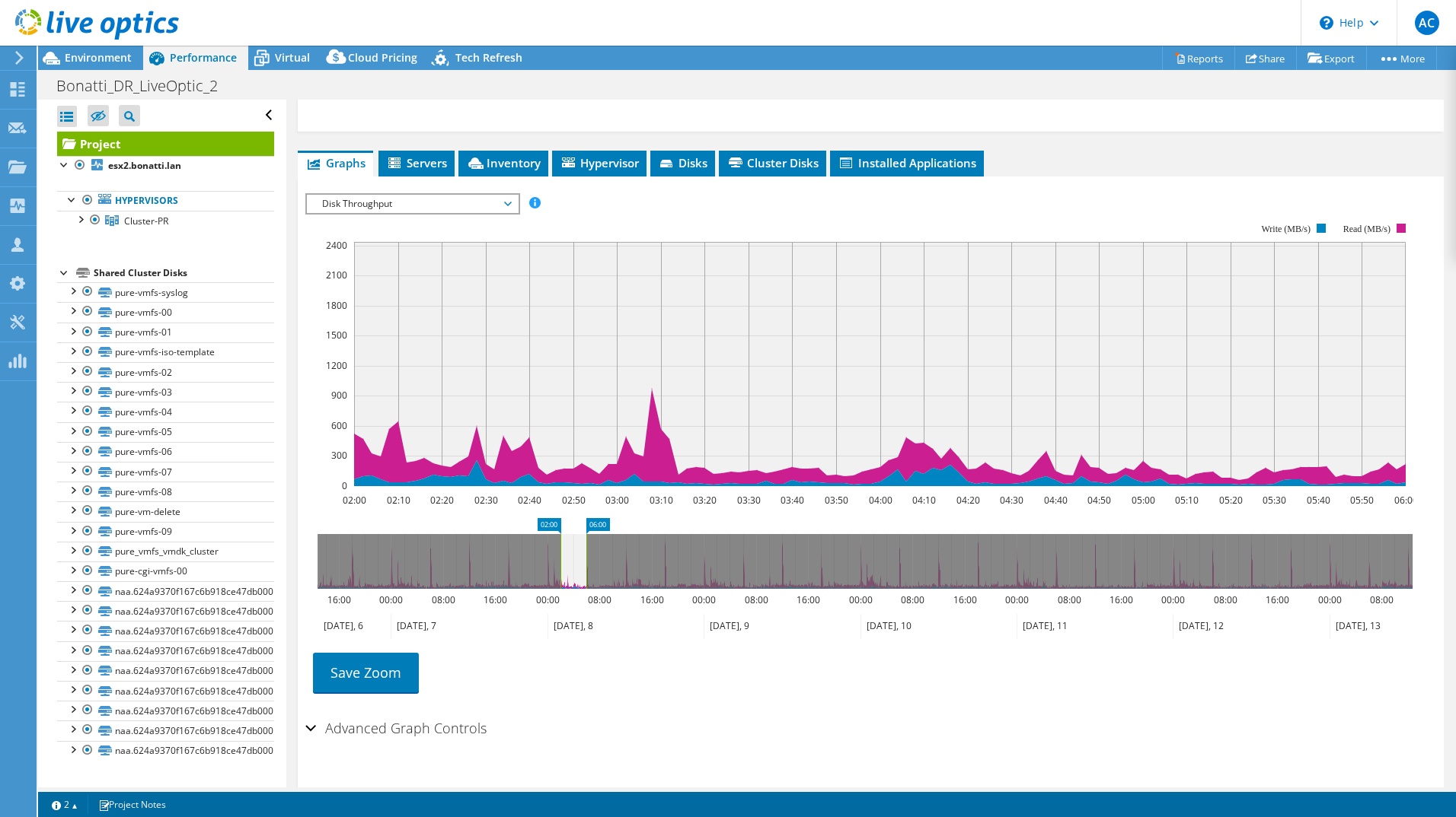
click at [360, 713] on h2 "Advanced Graph Controls" at bounding box center [395, 728] width 181 height 30
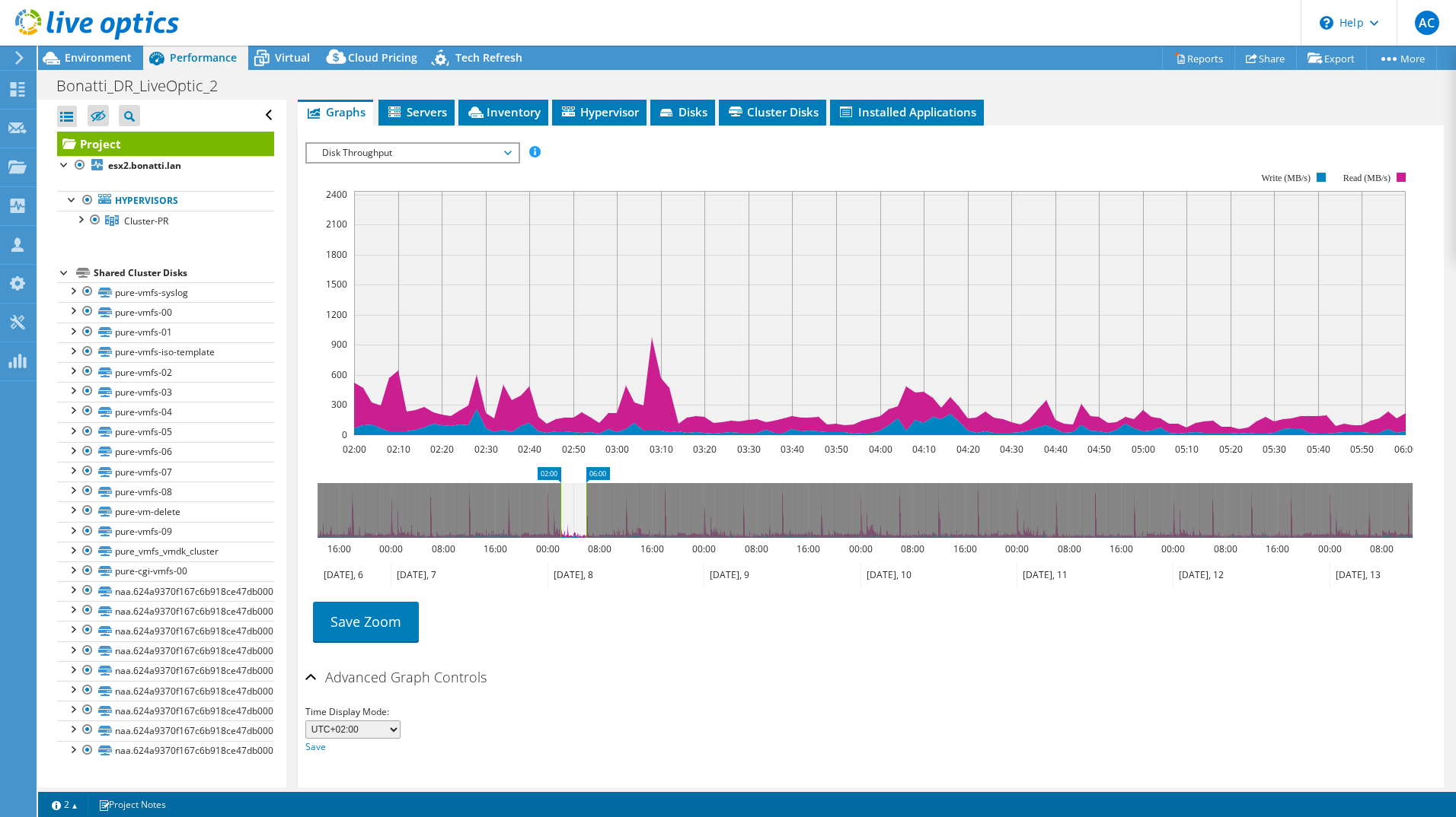
scroll to position [534, 0]
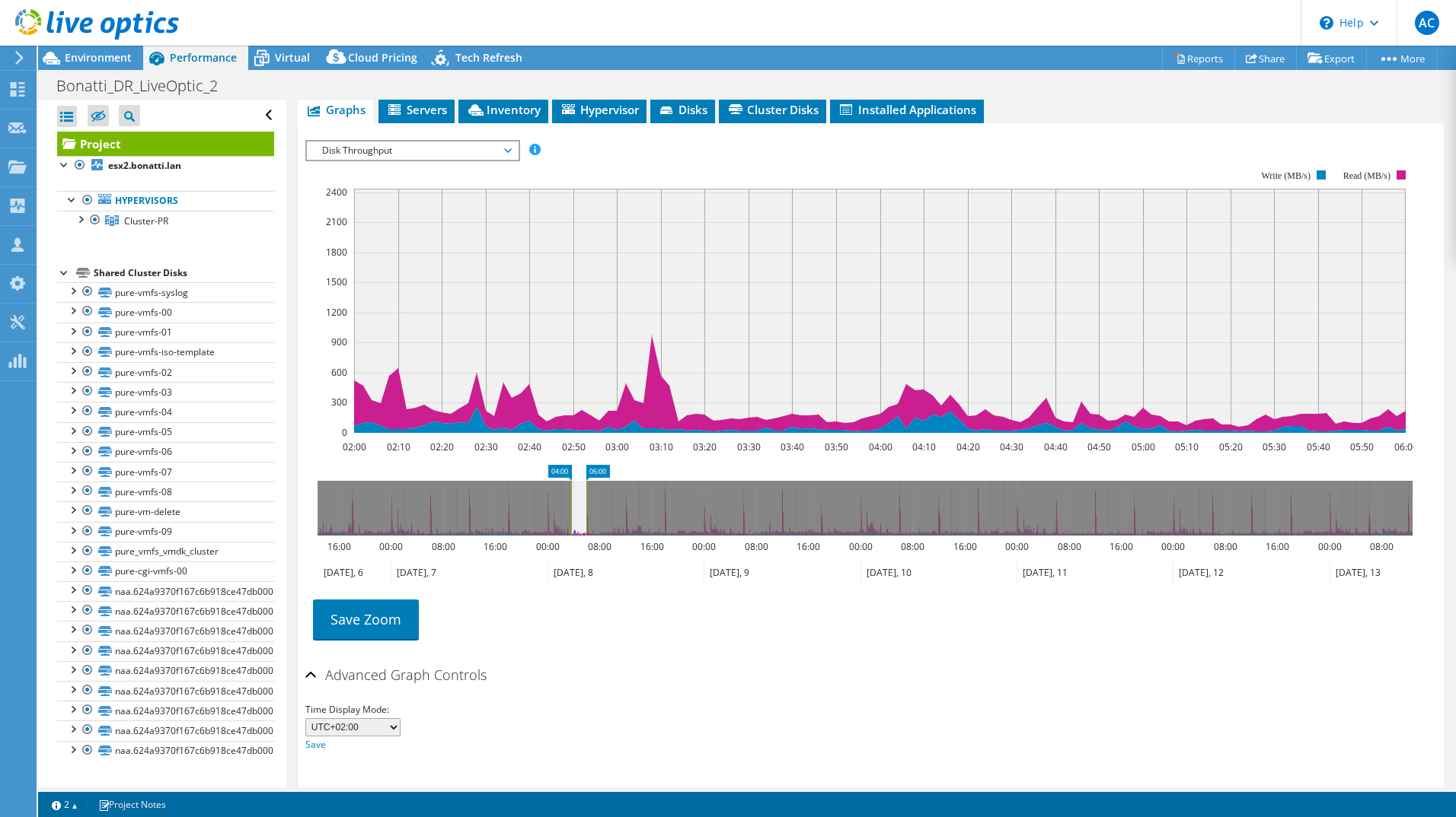
drag, startPoint x: 559, startPoint y: 474, endPoint x: 569, endPoint y: 479, distance: 11.2
click at [569, 481] on rect at bounding box center [570, 508] width 6 height 54
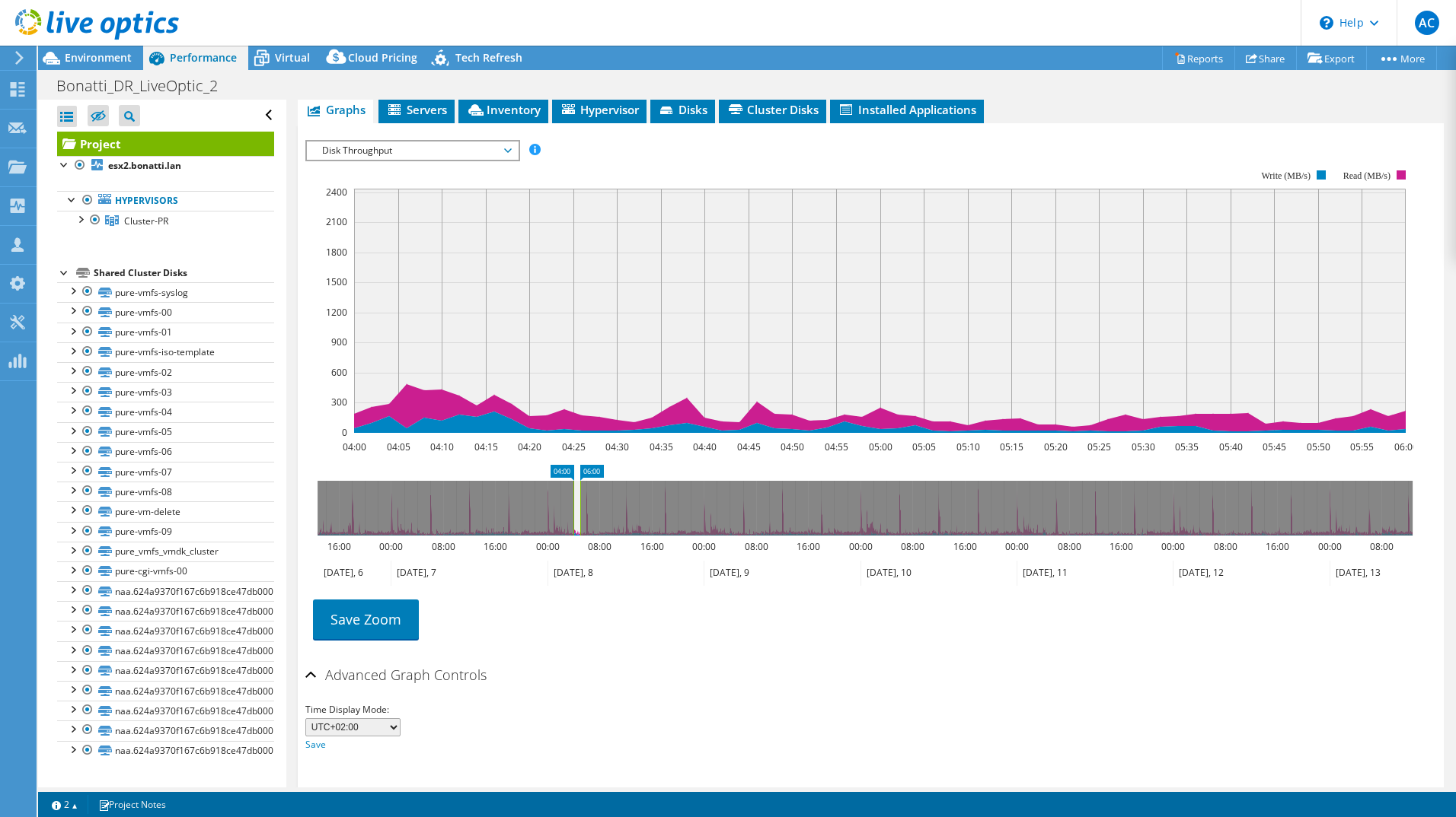
click at [581, 481] on rect at bounding box center [579, 508] width 6 height 54
click at [578, 481] on rect at bounding box center [578, 508] width 6 height 54
drag, startPoint x: 588, startPoint y: 482, endPoint x: 604, endPoint y: 481, distance: 16.0
click at [604, 481] on rect at bounding box center [603, 508] width 6 height 54
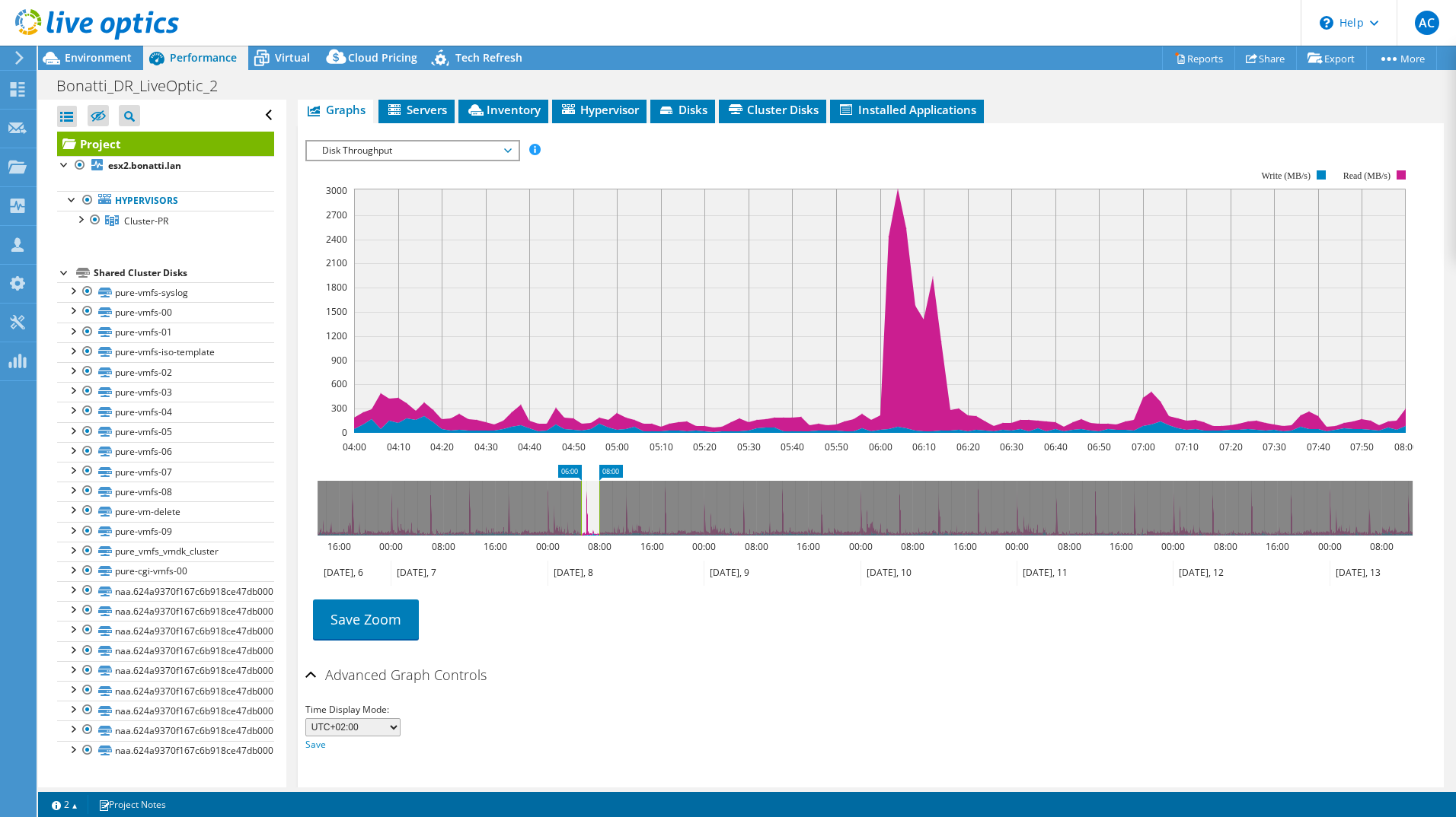
drag, startPoint x: 573, startPoint y: 480, endPoint x: 585, endPoint y: 479, distance: 12.0
click at [581, 481] on rect at bounding box center [580, 508] width 6 height 54
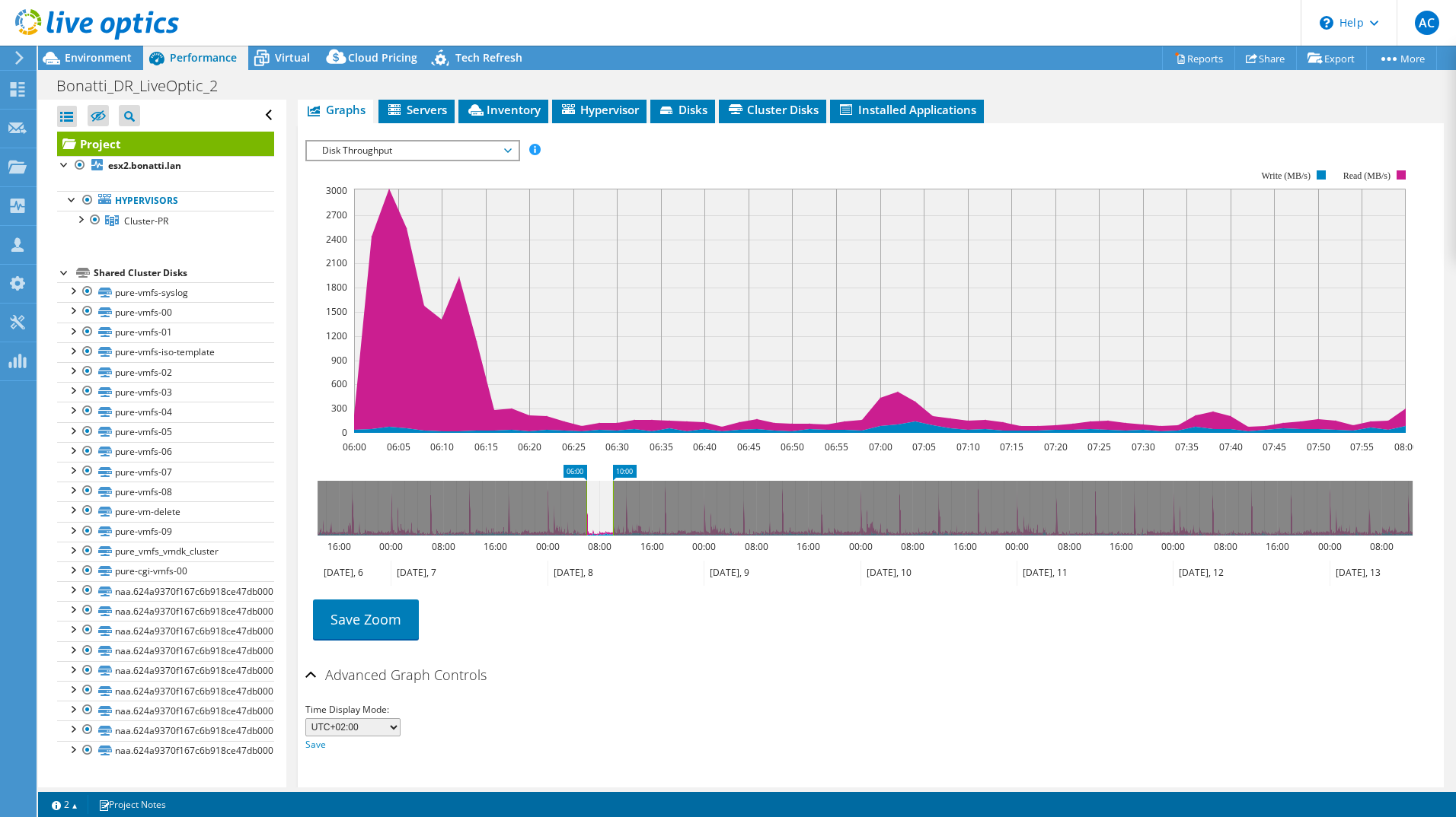
drag, startPoint x: 599, startPoint y: 479, endPoint x: 614, endPoint y: 479, distance: 15.0
click at [614, 481] on rect at bounding box center [612, 508] width 6 height 54
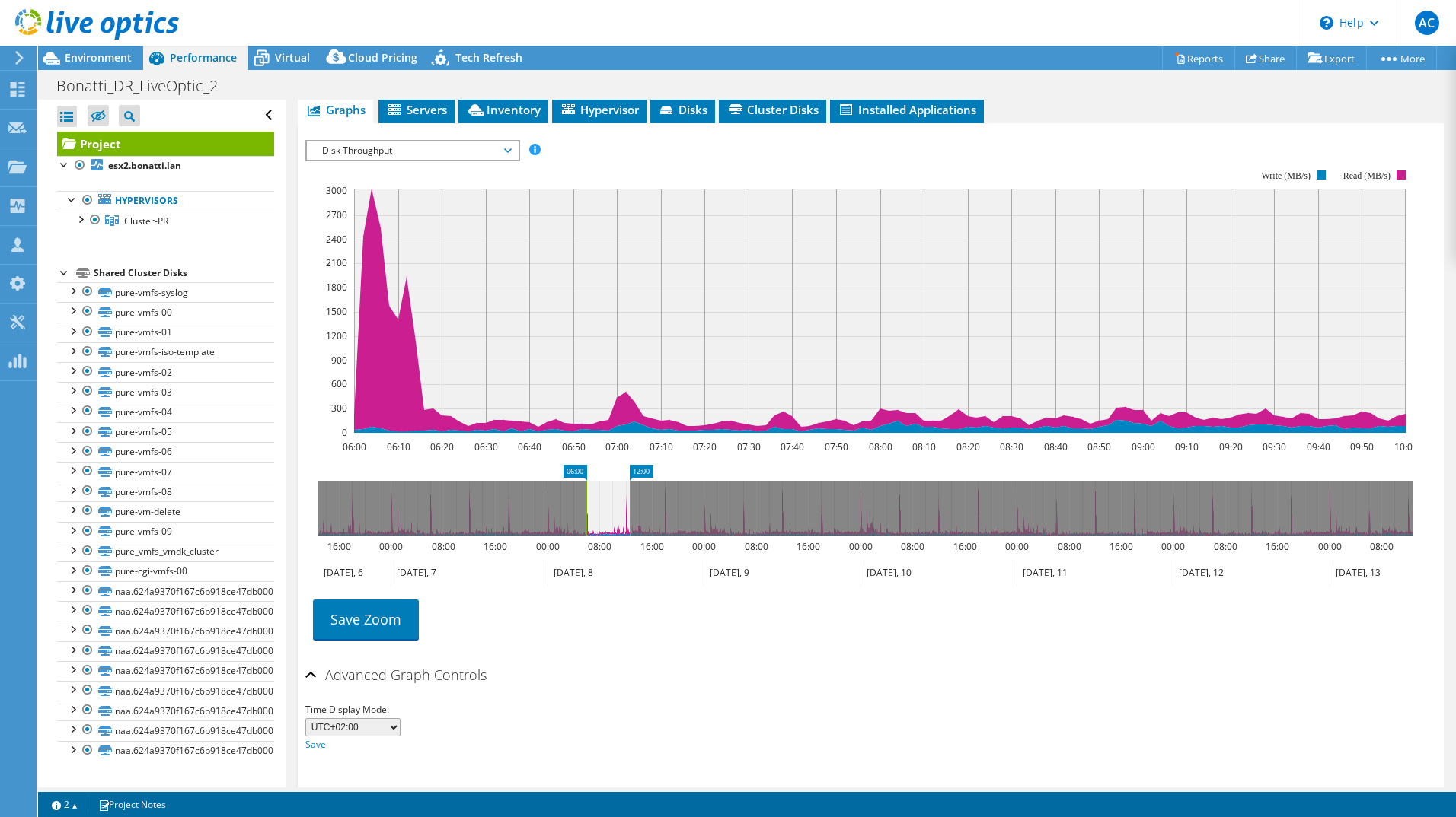
click at [630, 481] on rect at bounding box center [629, 508] width 6 height 54
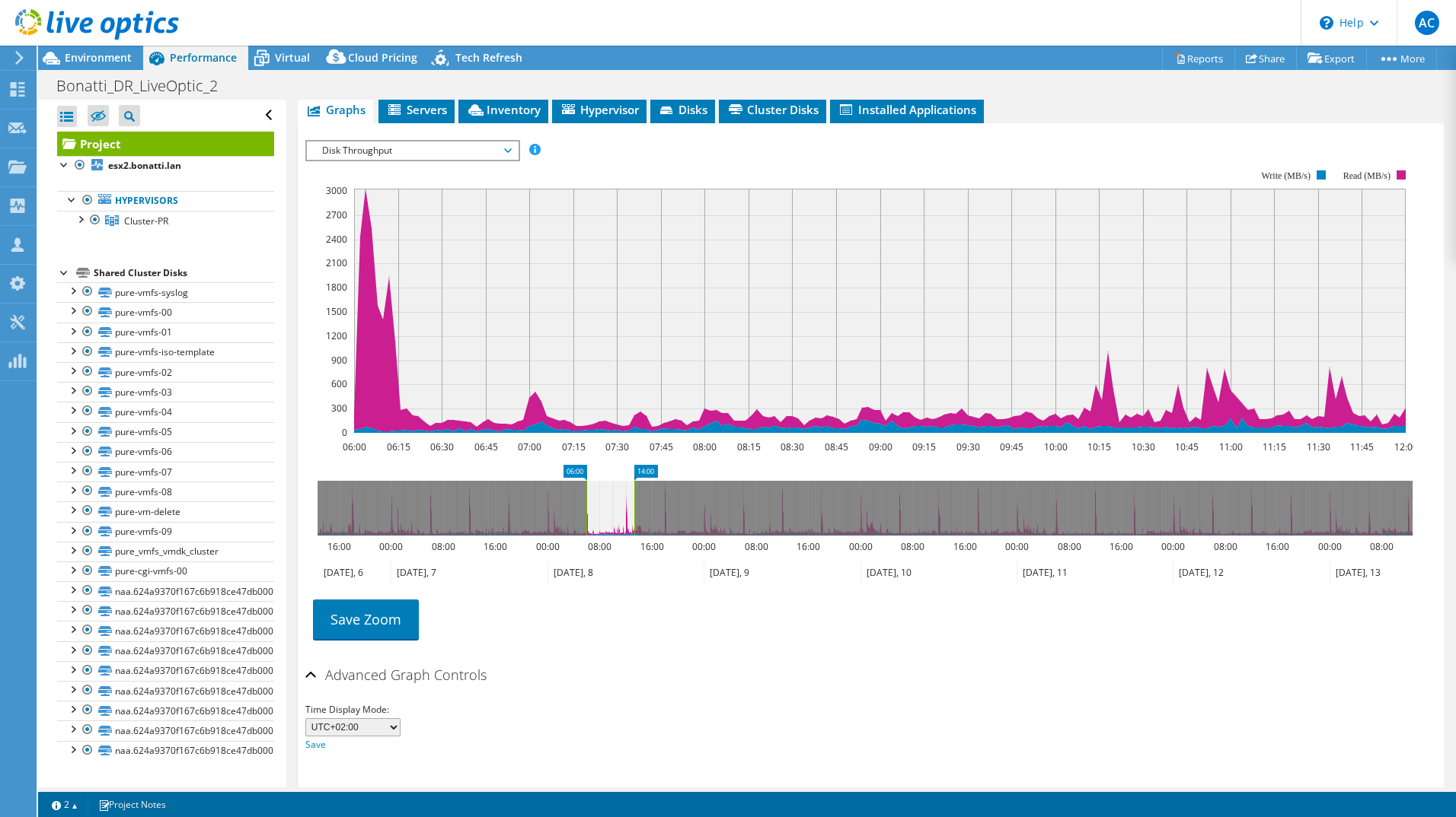
drag, startPoint x: 627, startPoint y: 476, endPoint x: 636, endPoint y: 477, distance: 9.1
click at [636, 481] on rect at bounding box center [634, 508] width 6 height 54
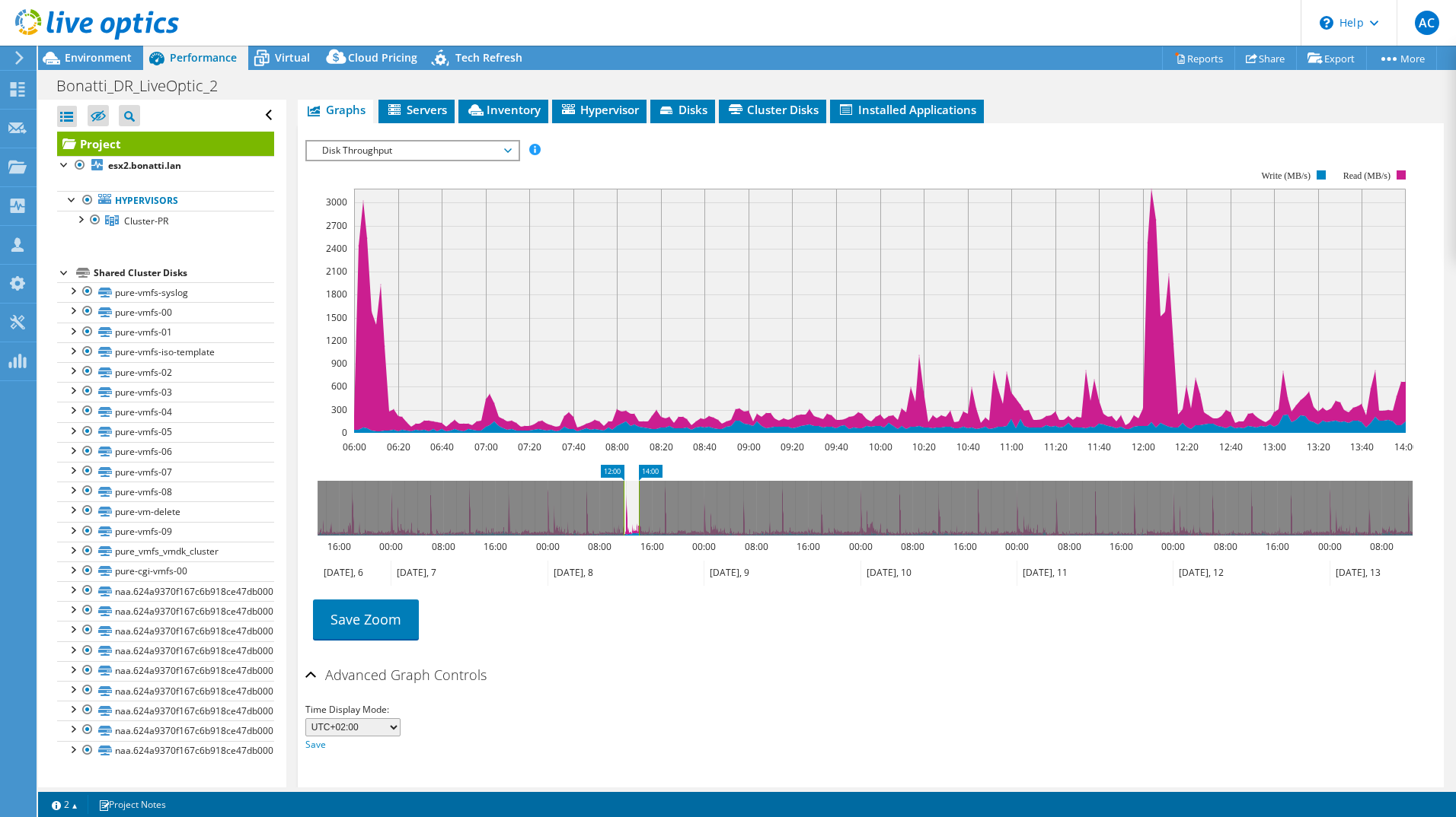
drag, startPoint x: 584, startPoint y: 470, endPoint x: 621, endPoint y: 472, distance: 37.1
click at [621, 481] on rect at bounding box center [623, 508] width 6 height 54
